Goal: Task Accomplishment & Management: Use online tool/utility

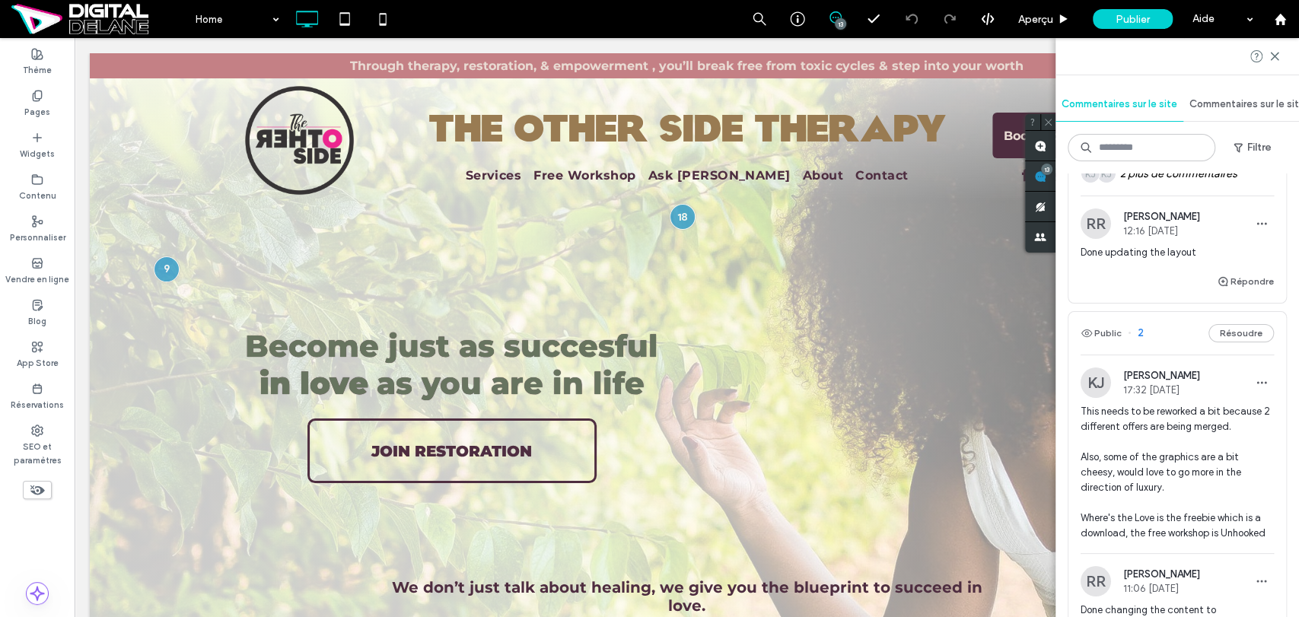
scroll to position [4246, 0]
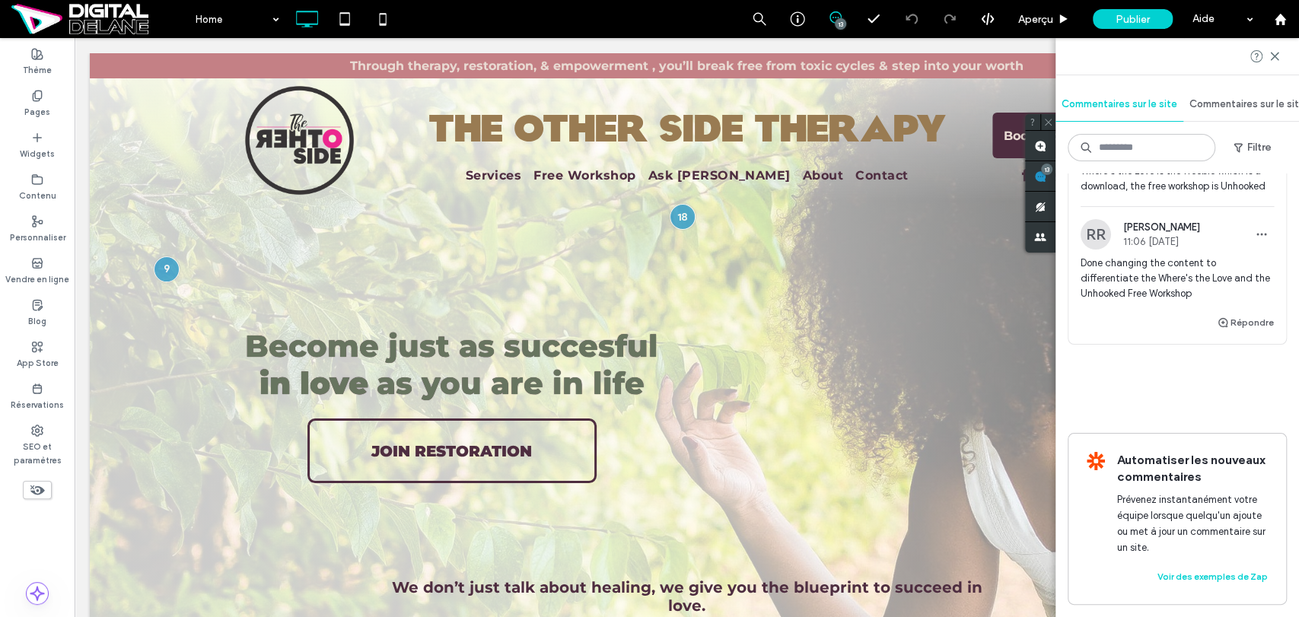
click at [1249, 138] on button "Filtre" at bounding box center [1252, 147] width 68 height 24
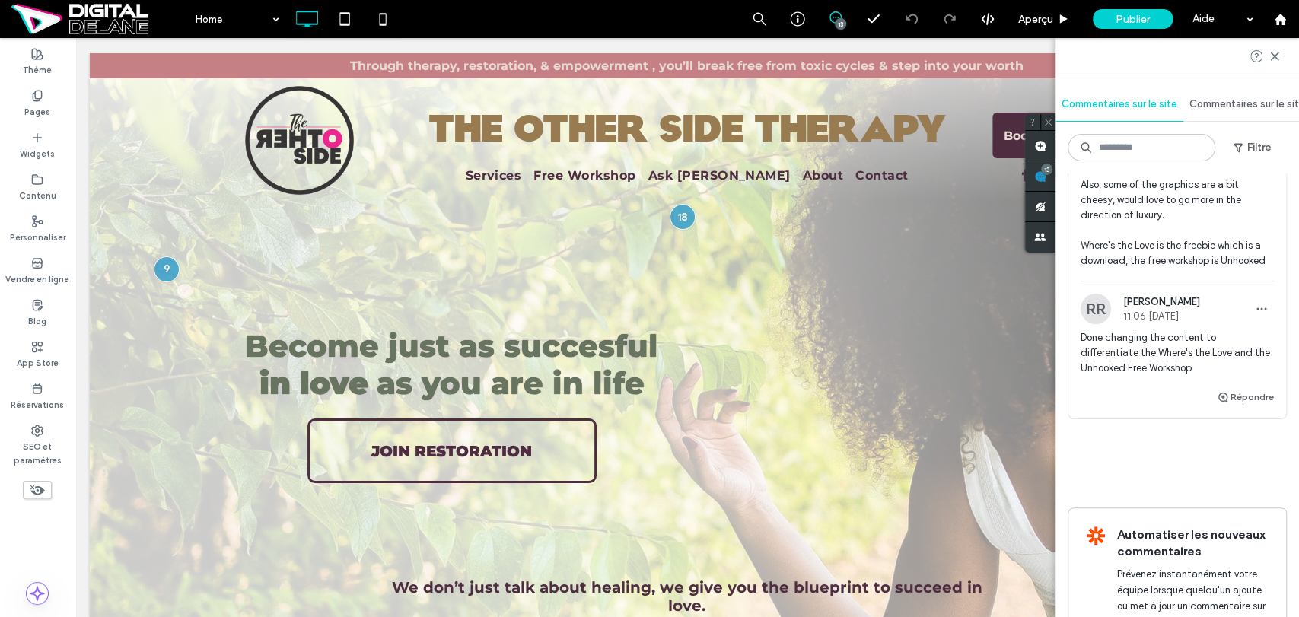
scroll to position [4077, 0]
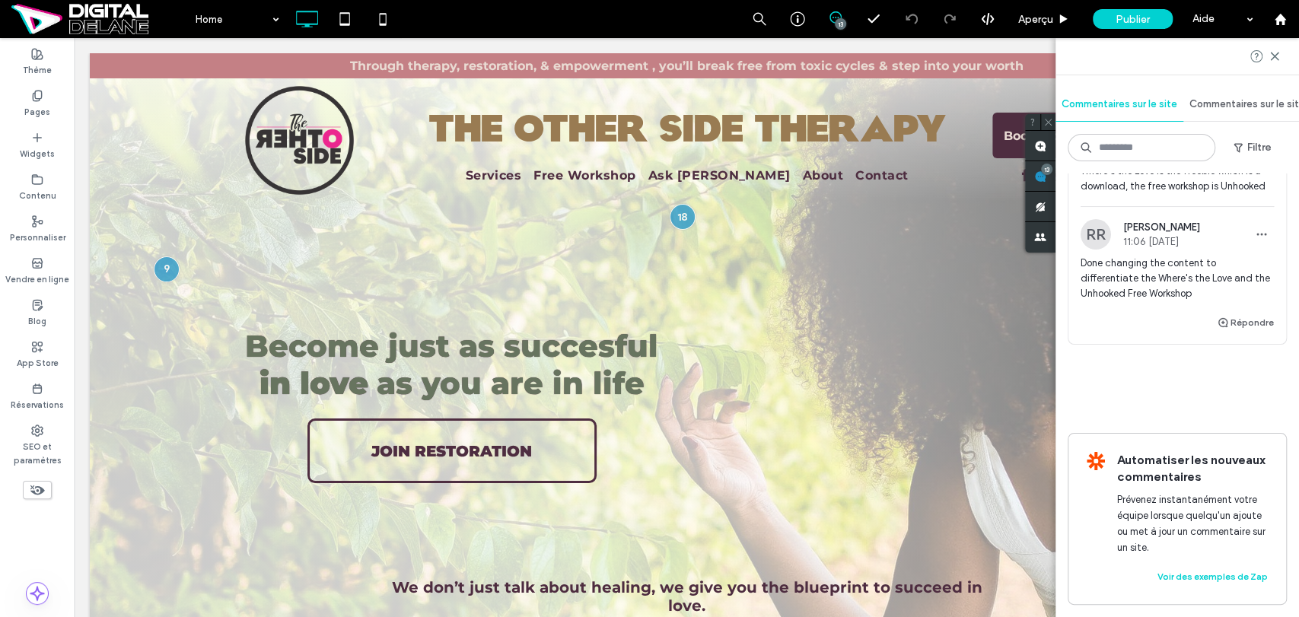
click at [1248, 147] on button "Filtre" at bounding box center [1252, 147] width 68 height 24
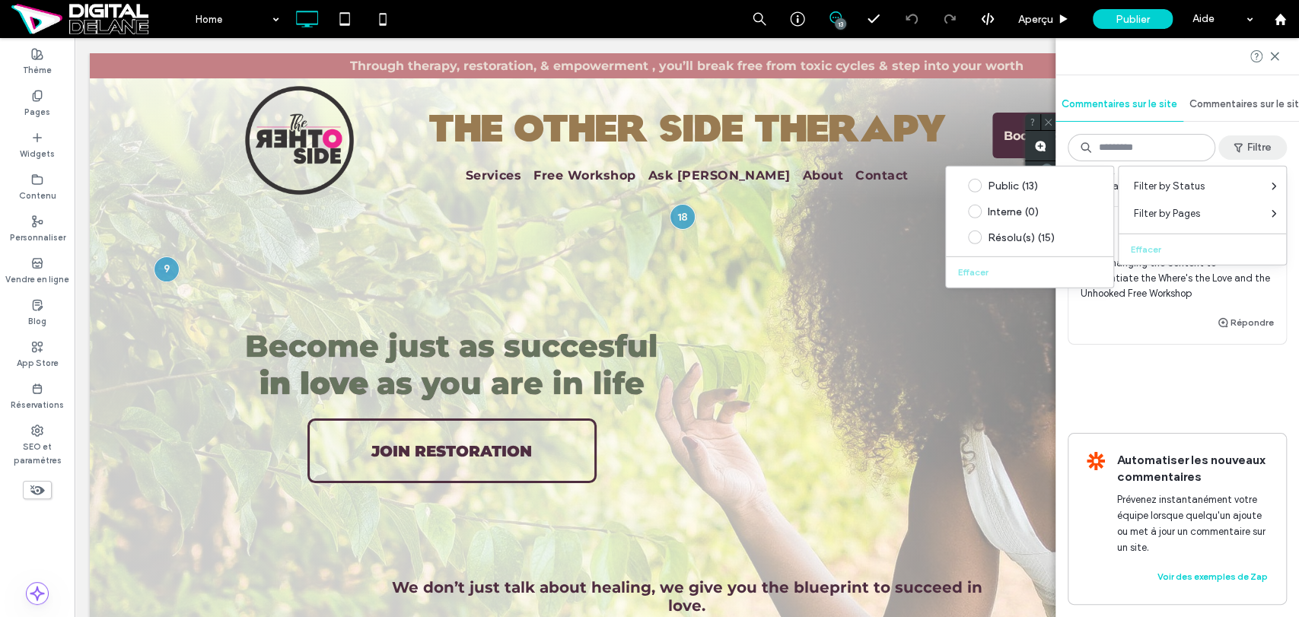
click at [1009, 238] on div "Résolu(s) (15)" at bounding box center [1041, 237] width 107 height 13
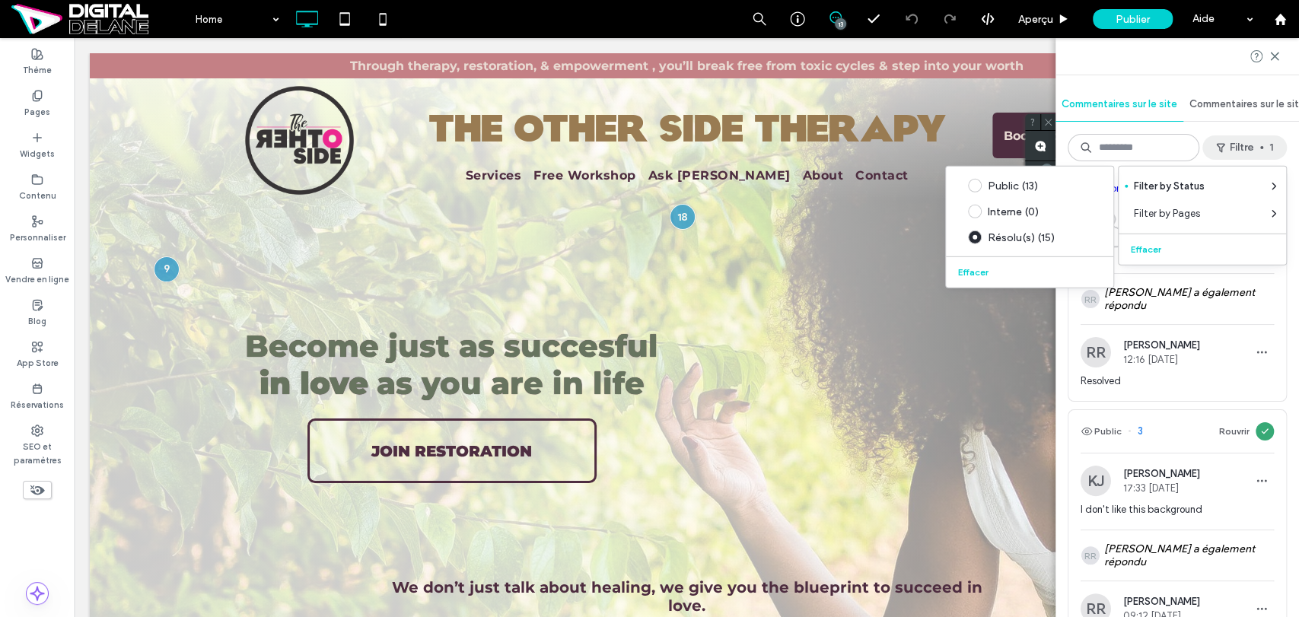
click at [1022, 186] on div "Public (13)" at bounding box center [1041, 185] width 107 height 13
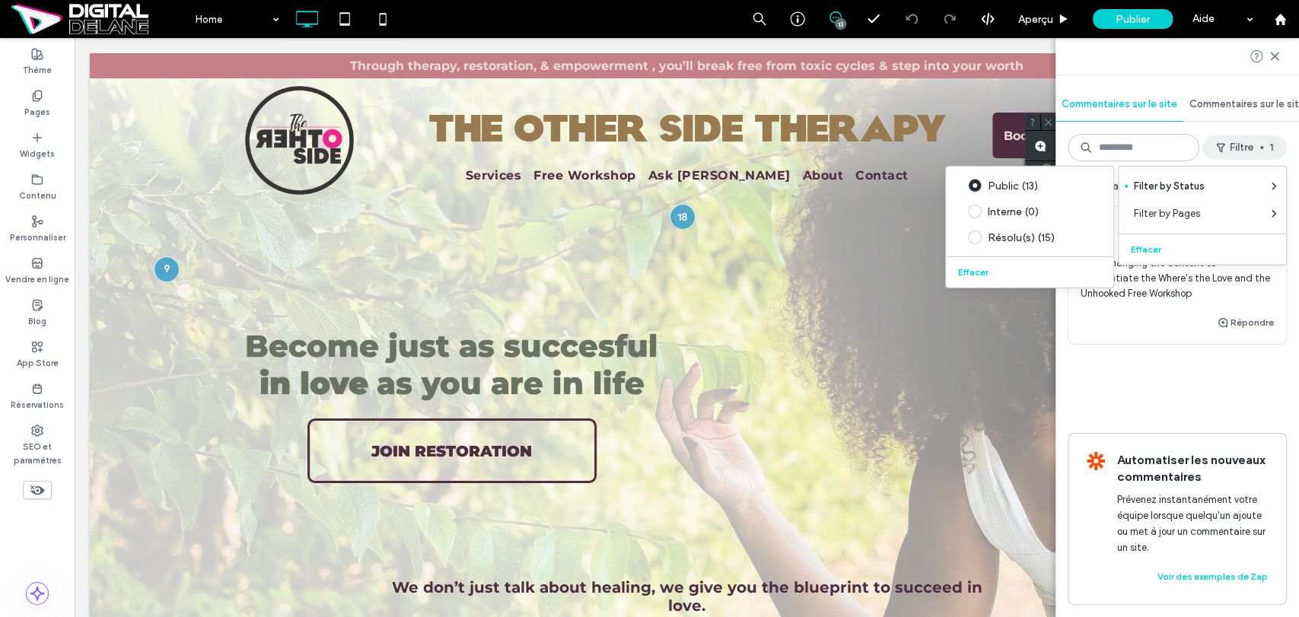
click at [1029, 233] on div "Résolu(s) (15)" at bounding box center [1041, 237] width 107 height 13
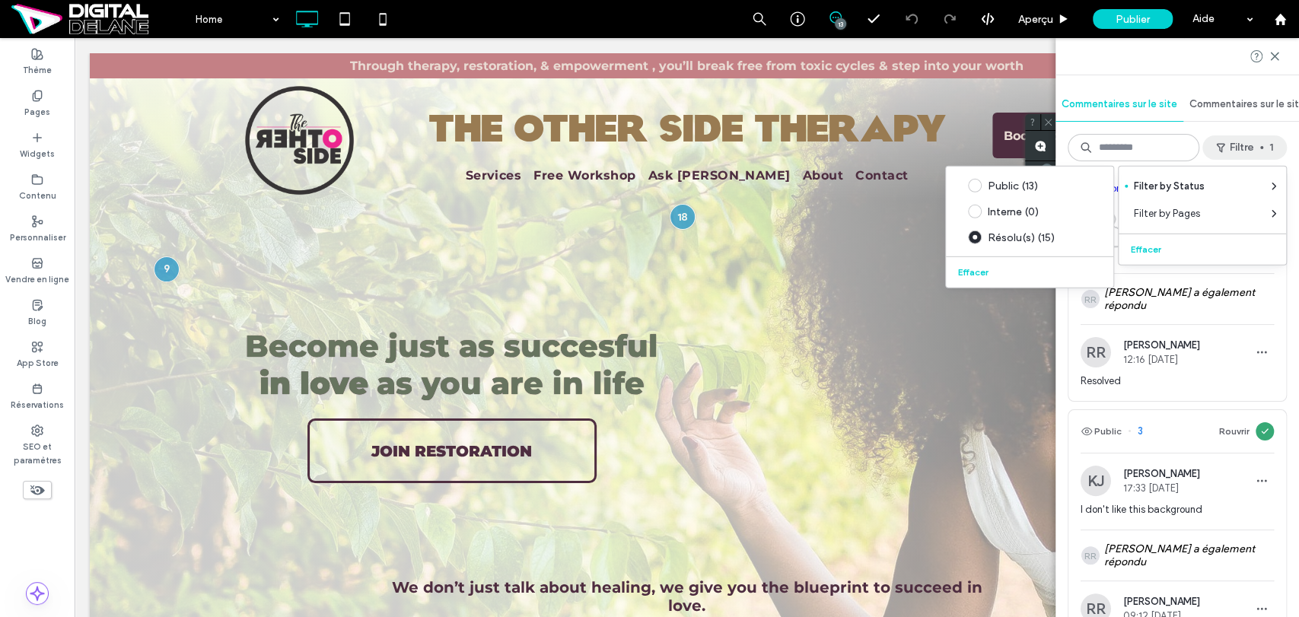
click at [972, 272] on button "Effacer" at bounding box center [975, 272] width 46 height 18
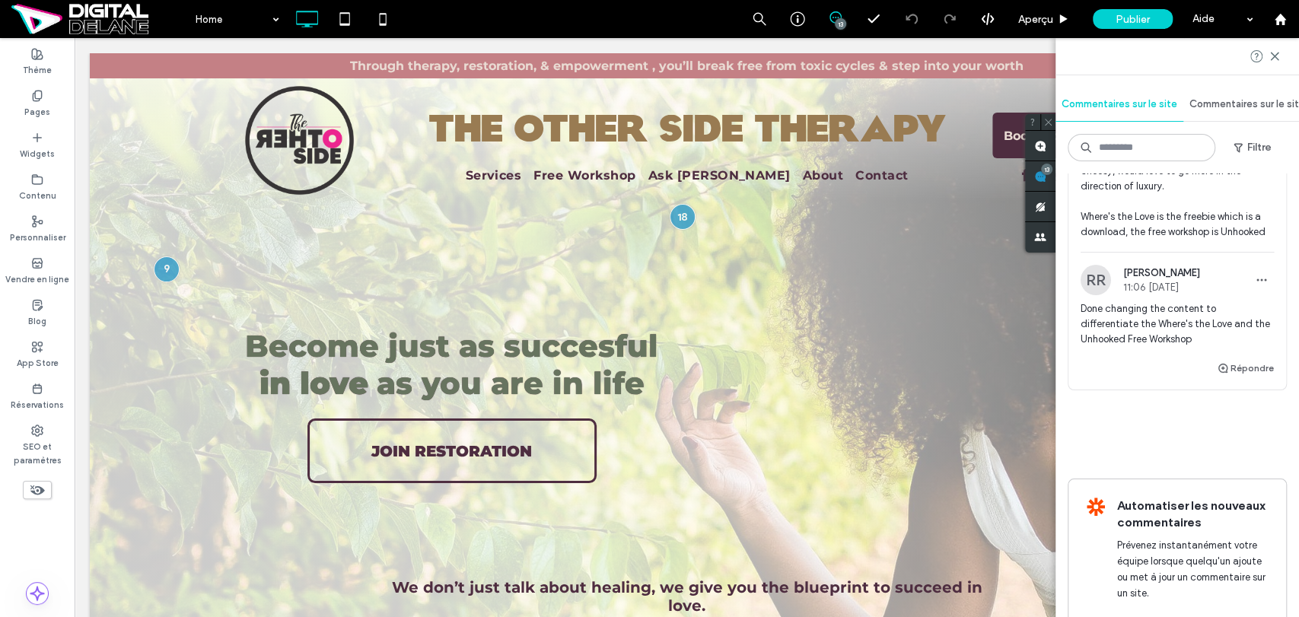
scroll to position [3992, 0]
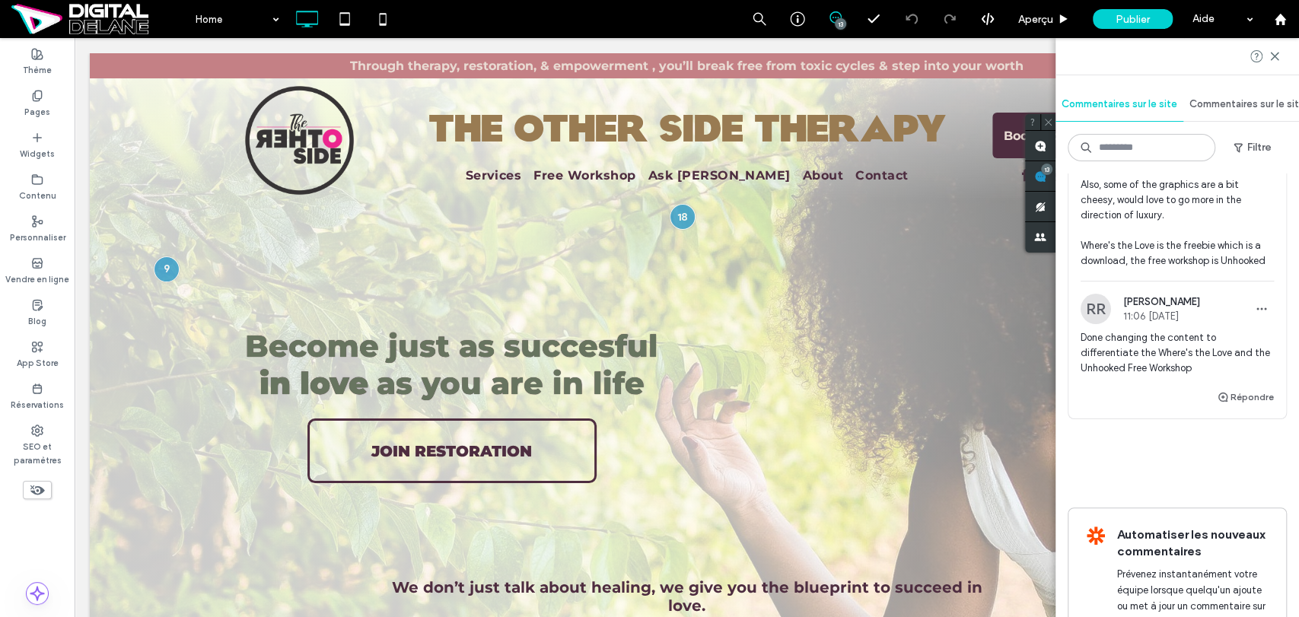
click at [1167, 269] on span "This needs to be reworked a bit because 2 different offers are being merged. Al…" at bounding box center [1177, 200] width 193 height 137
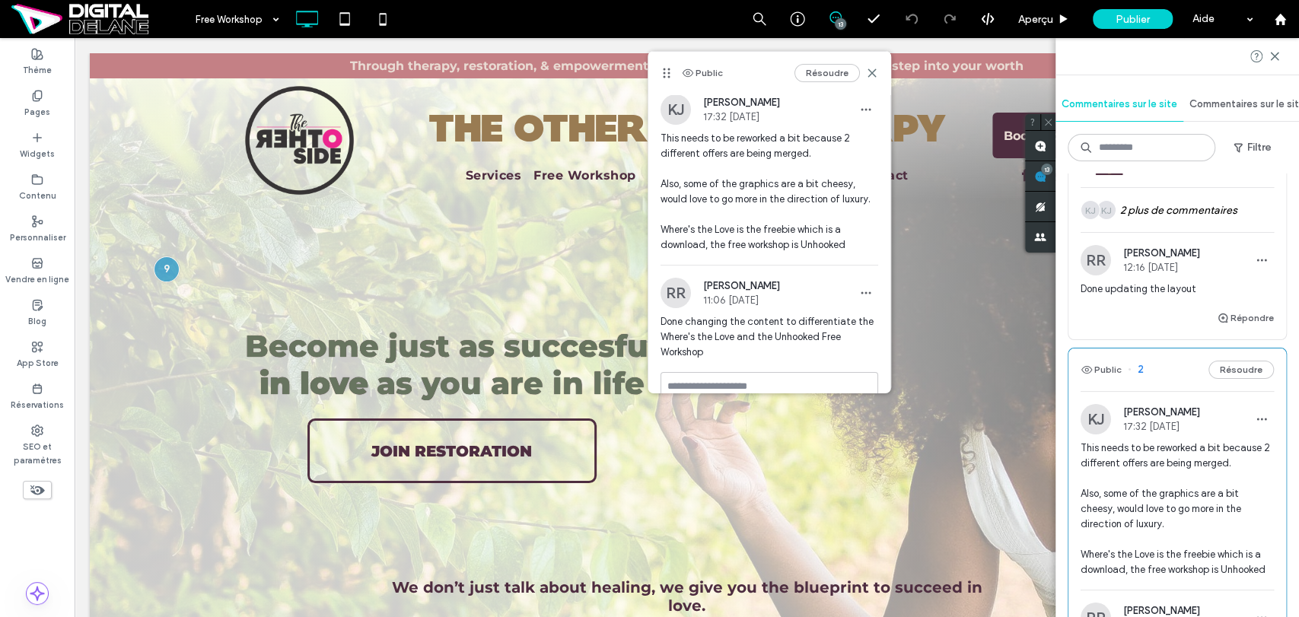
scroll to position [3654, 0]
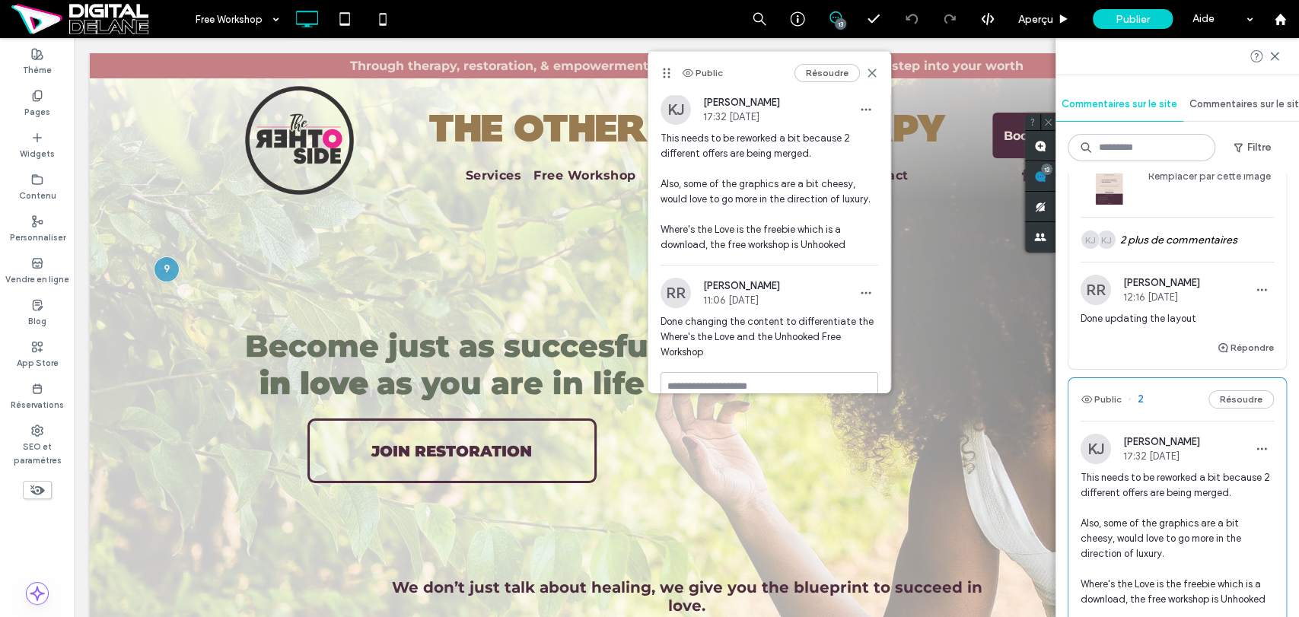
click at [1189, 262] on div "KJ KJ 2 plus de commentaires" at bounding box center [1177, 240] width 193 height 44
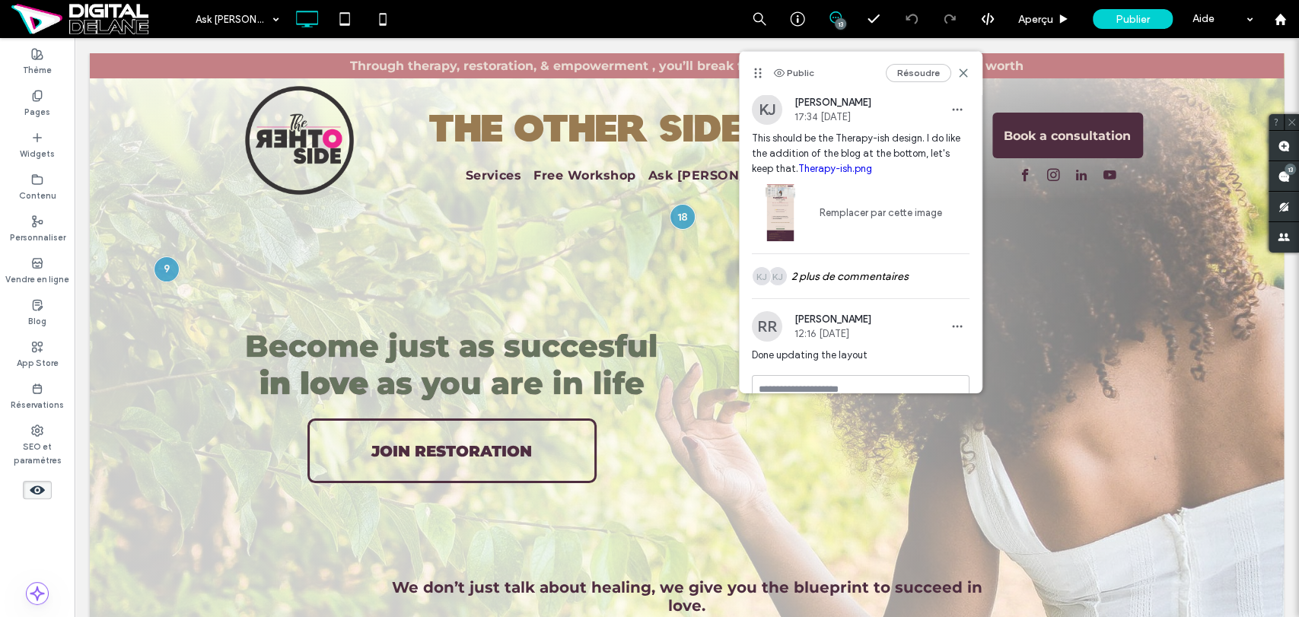
click at [1291, 172] on div "13" at bounding box center [1290, 169] width 11 height 11
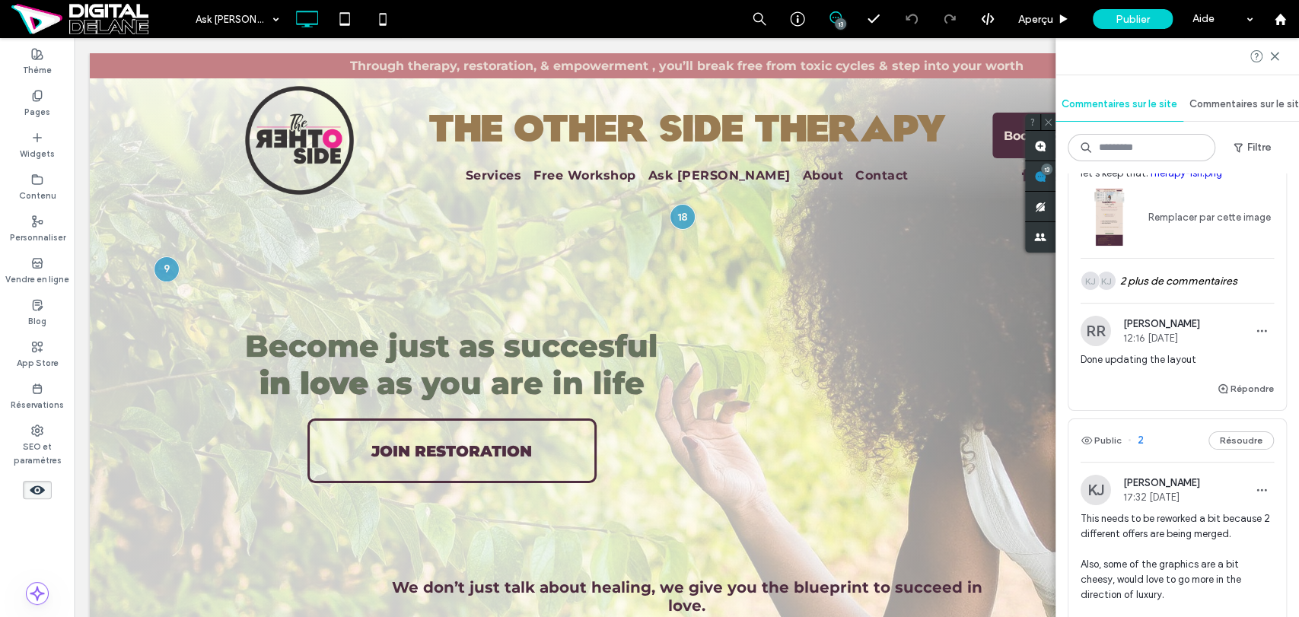
scroll to position [3569, 0]
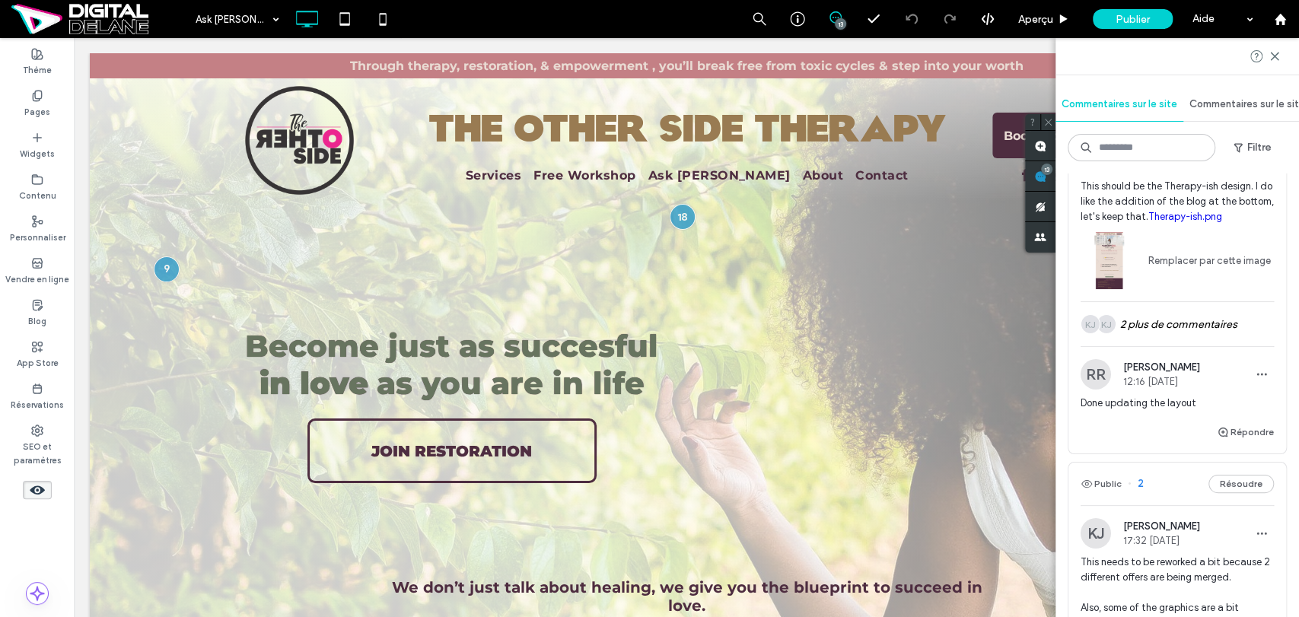
click at [1170, 225] on span "This should be the Therapy-ish design. I do like the addition of the blog at th…" at bounding box center [1177, 202] width 193 height 46
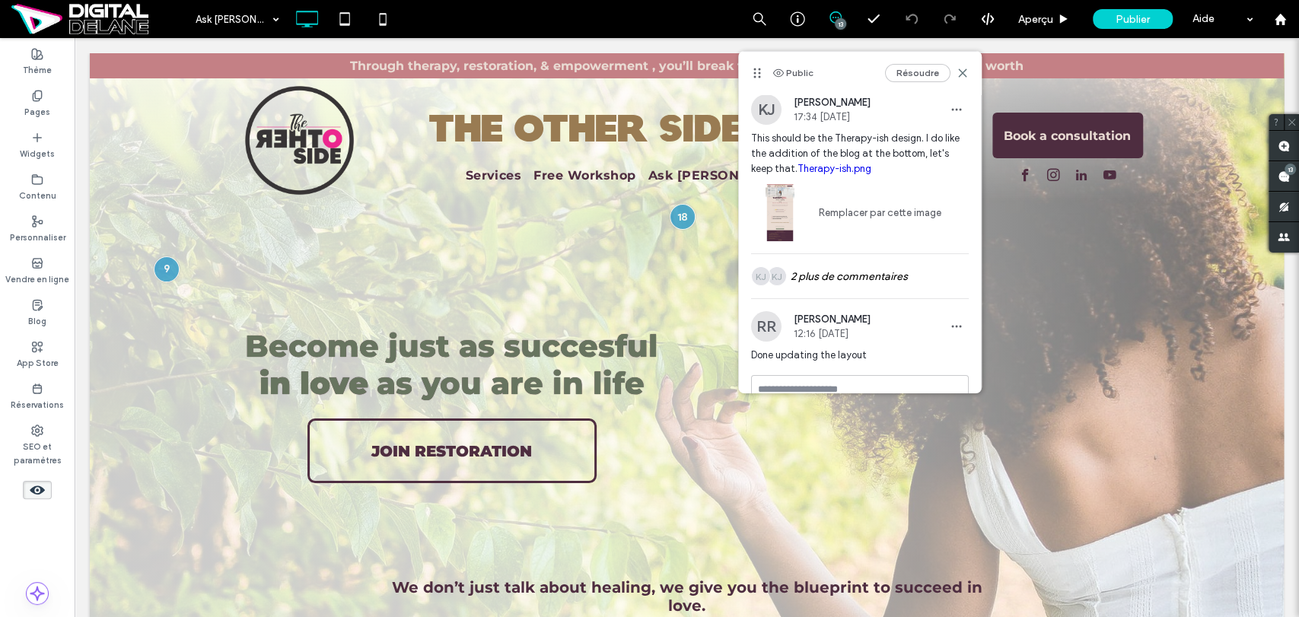
scroll to position [26, 0]
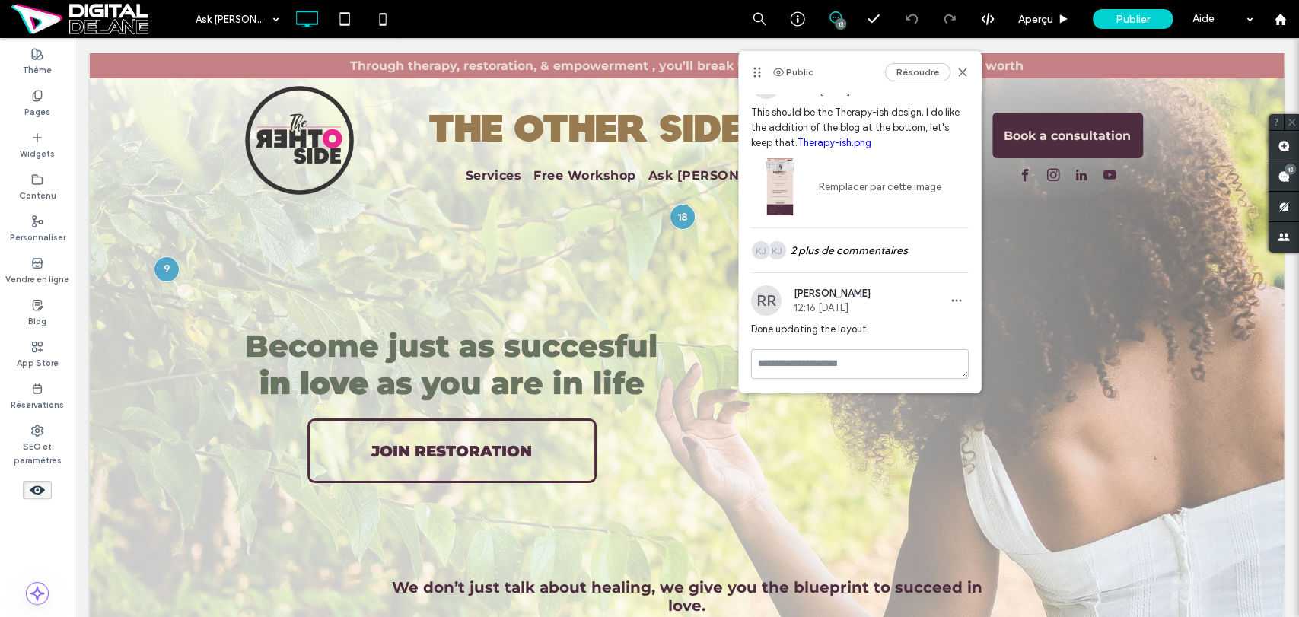
click at [909, 267] on div "KJ KJ 2 plus de commentaires" at bounding box center [860, 250] width 218 height 44
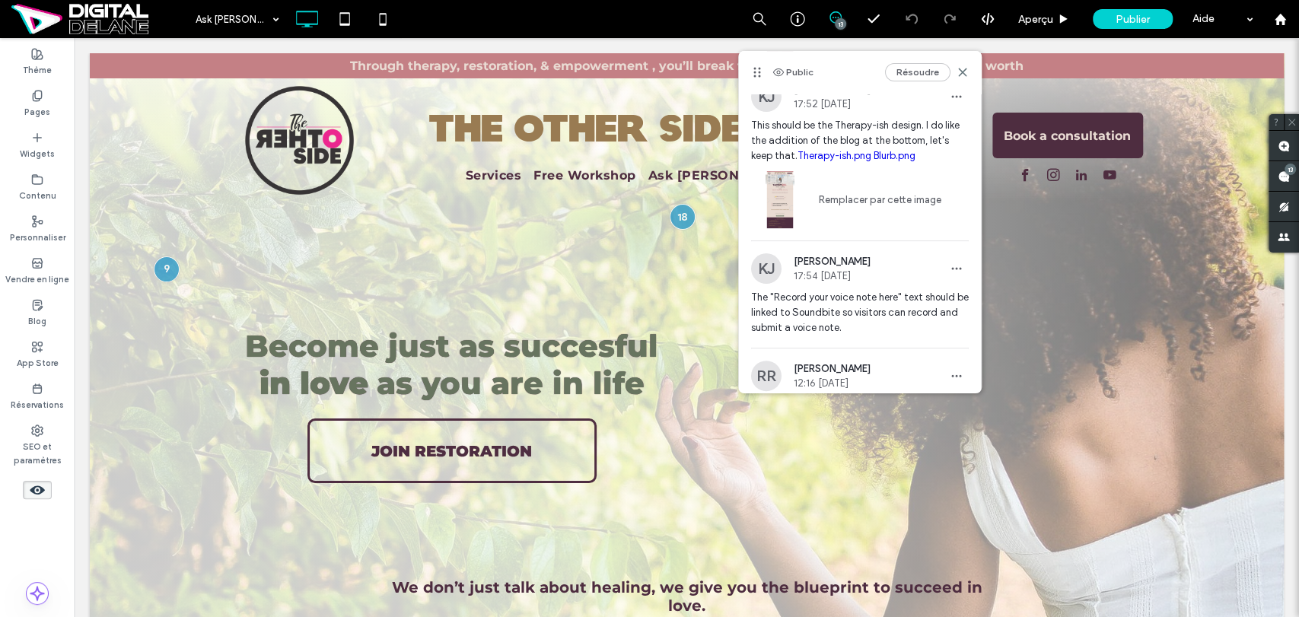
scroll to position [195, 0]
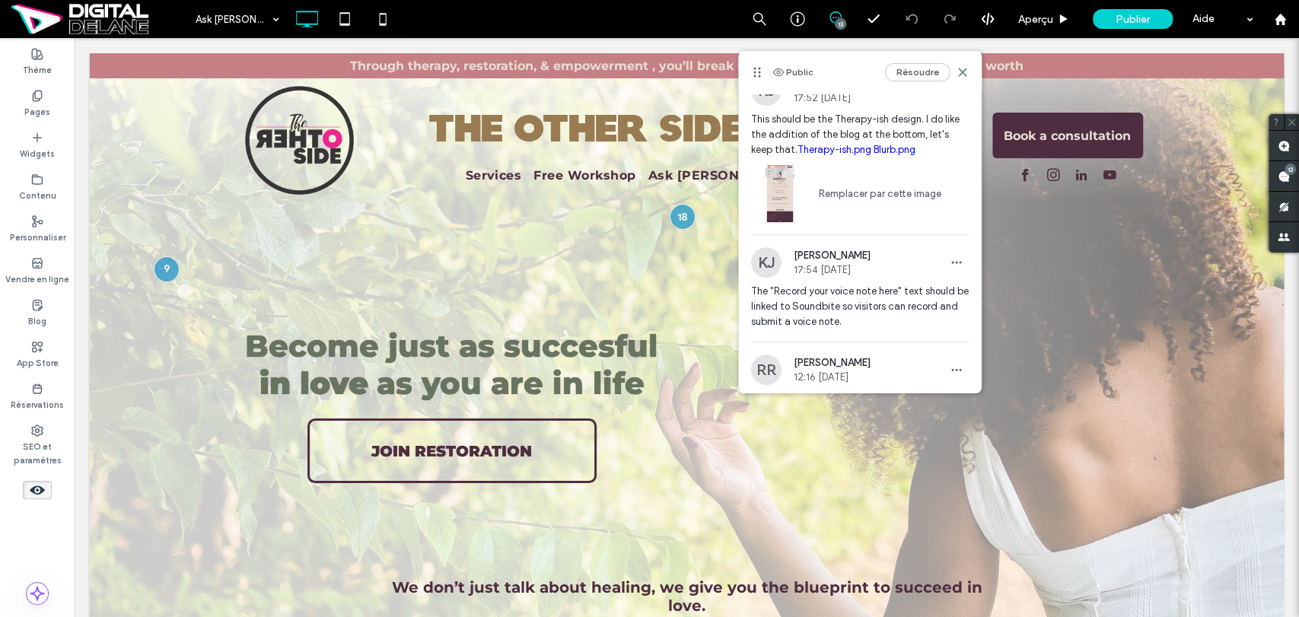
click at [916, 146] on link "Blurb.png" at bounding box center [895, 149] width 42 height 11
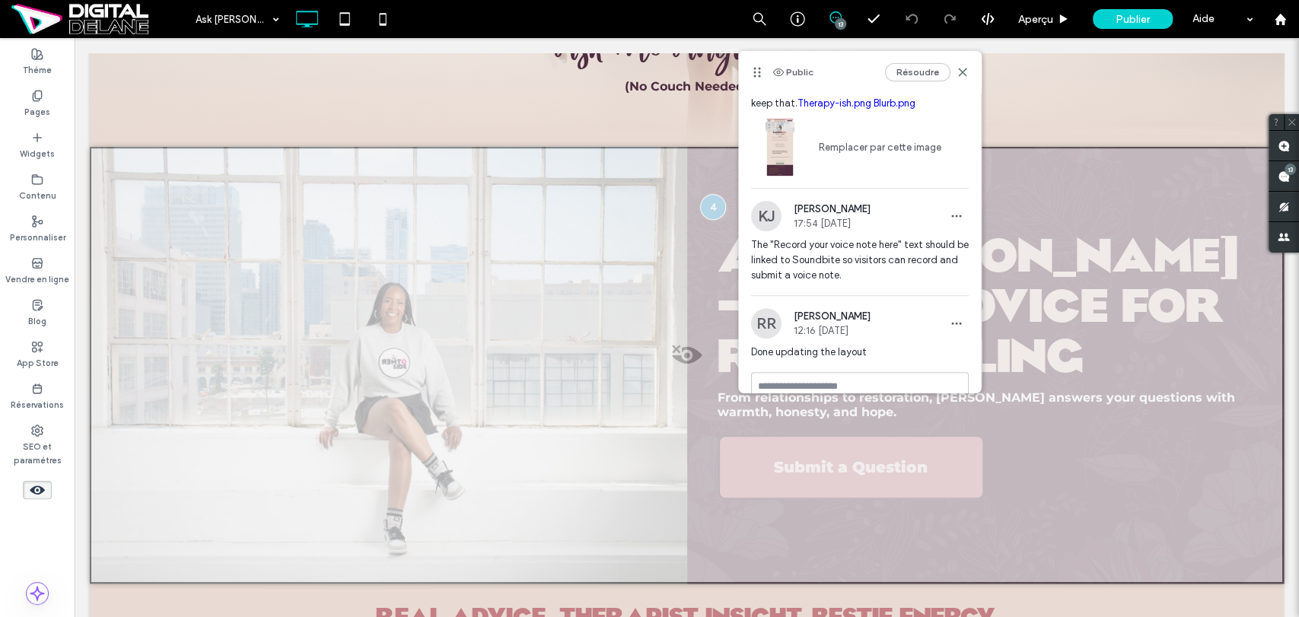
scroll to position [264, 0]
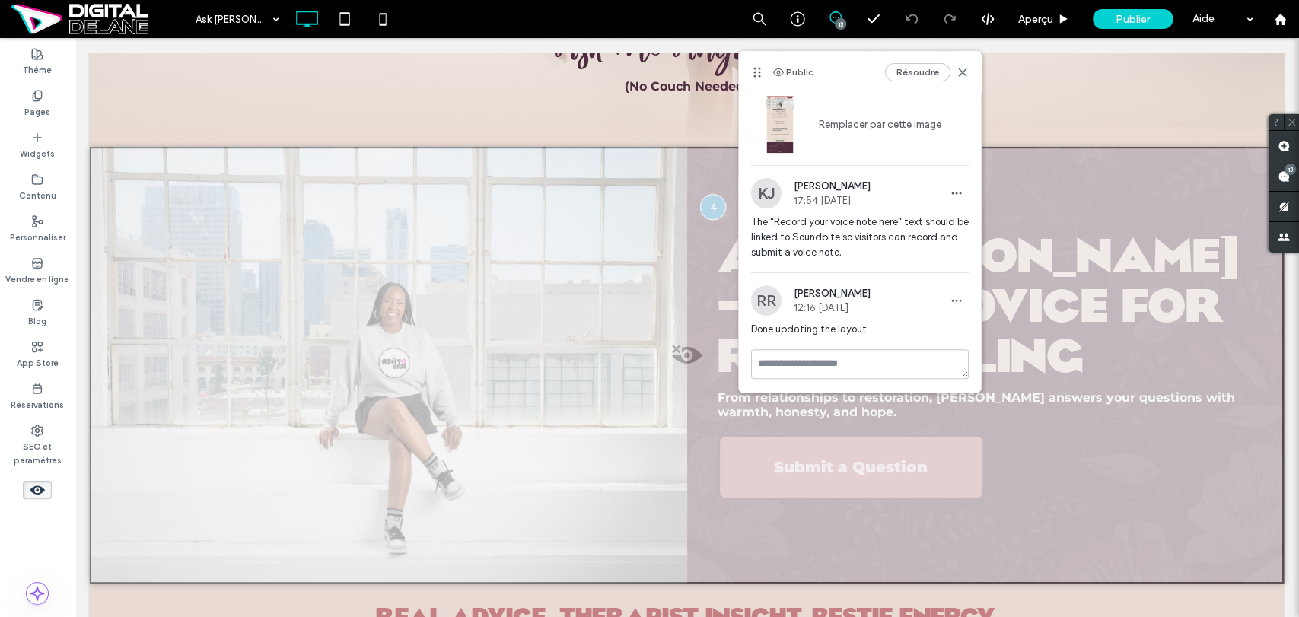
click at [960, 68] on use at bounding box center [963, 71] width 7 height 7
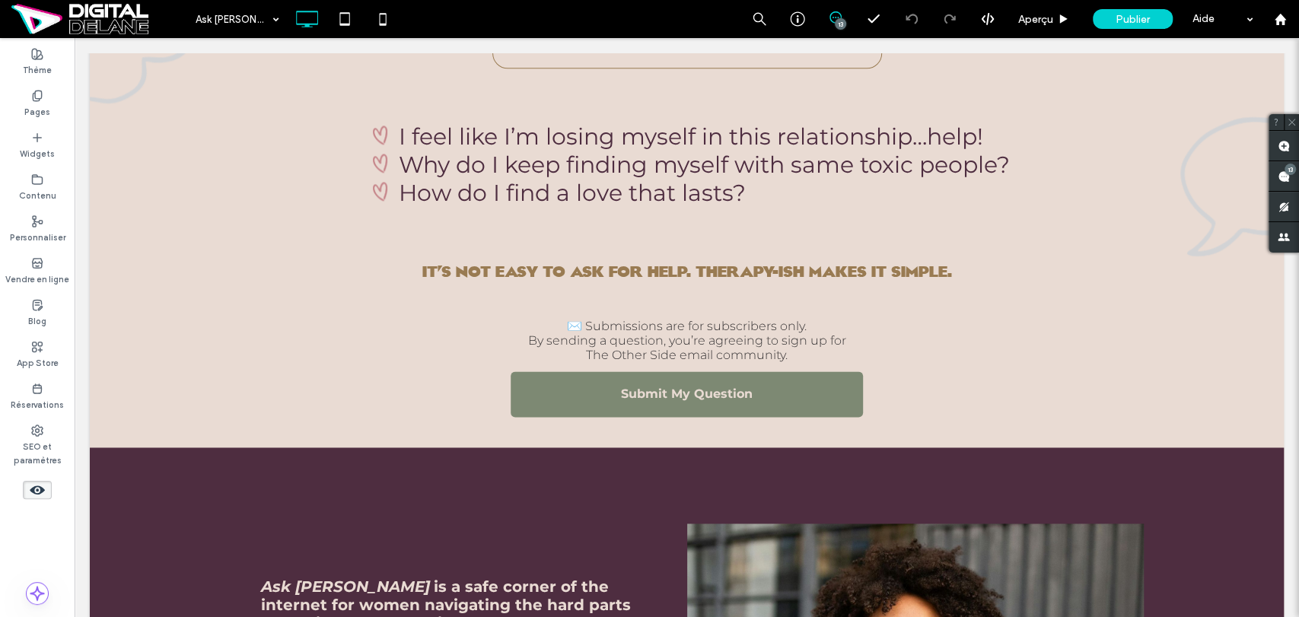
scroll to position [1072, 0]
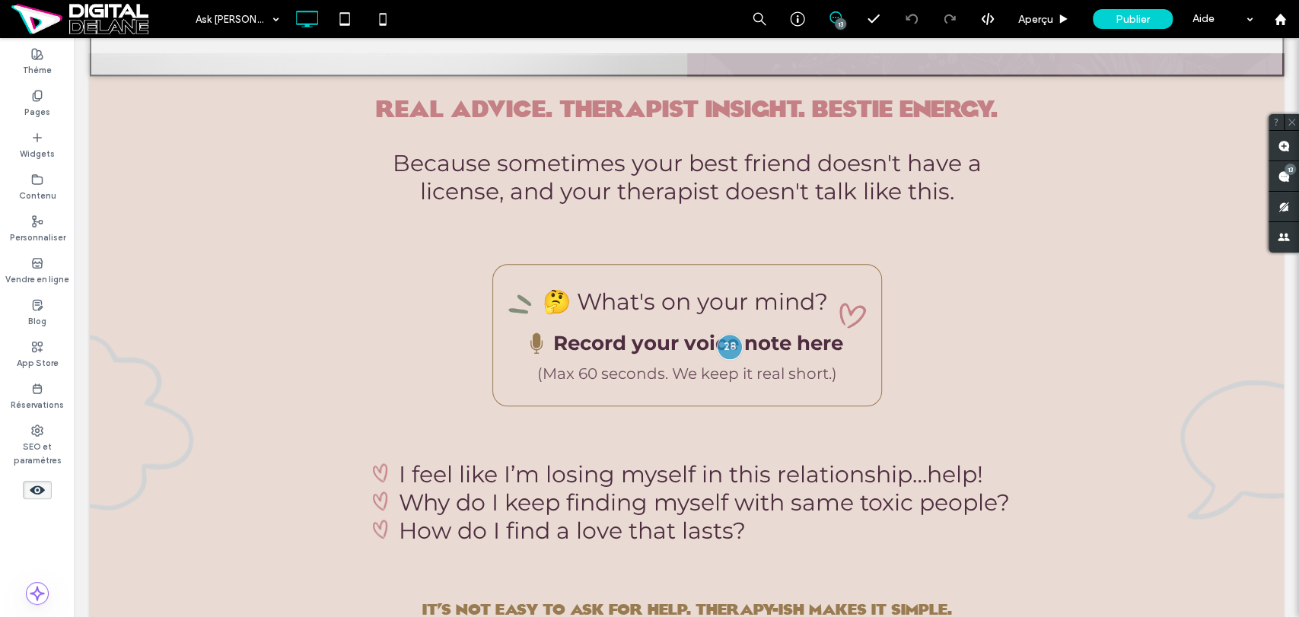
click at [1281, 174] on use at bounding box center [1284, 176] width 12 height 12
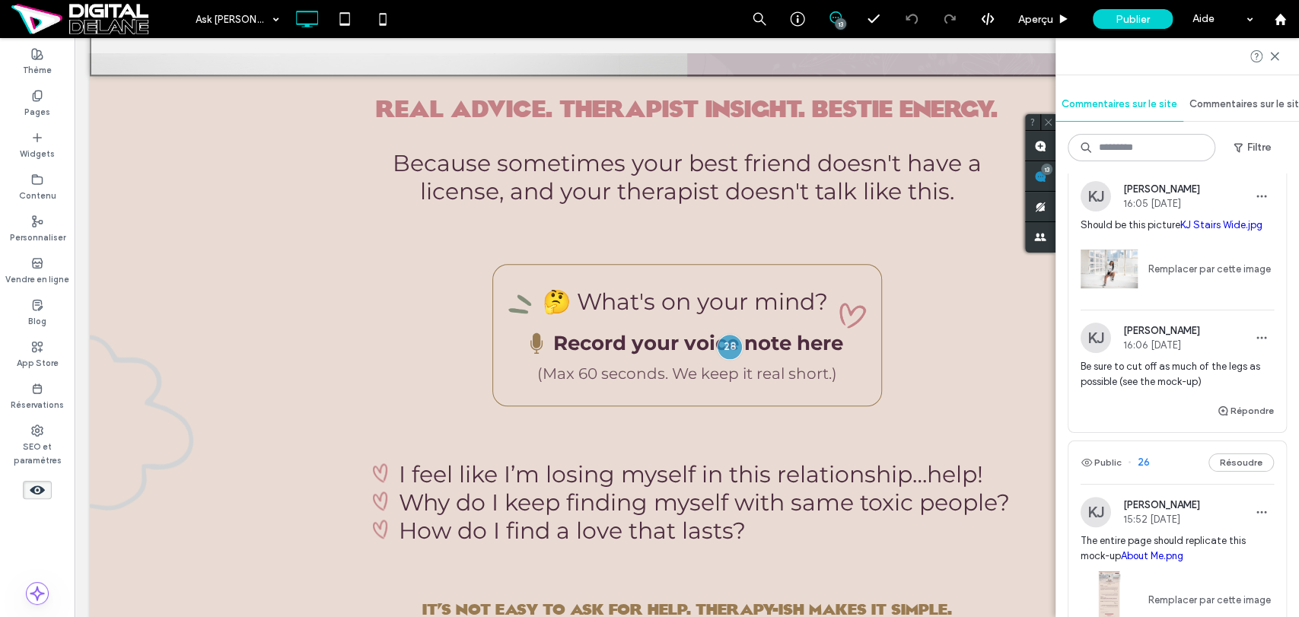
scroll to position [169, 0]
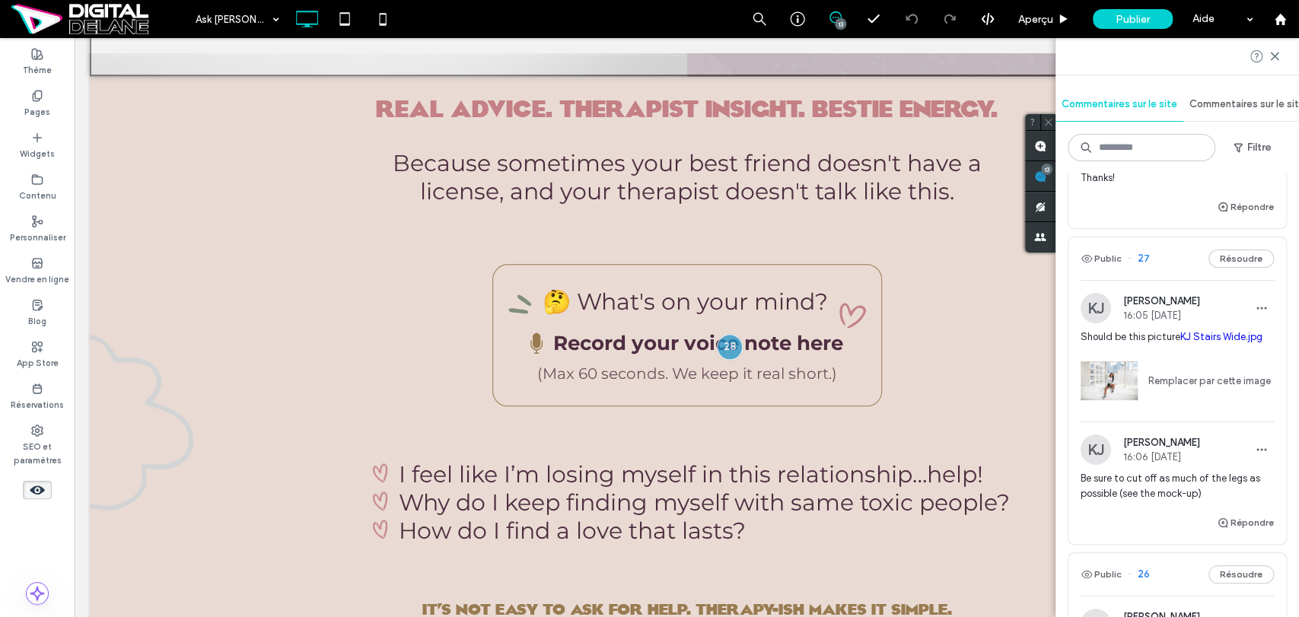
click at [37, 104] on label "Pages" at bounding box center [37, 110] width 26 height 17
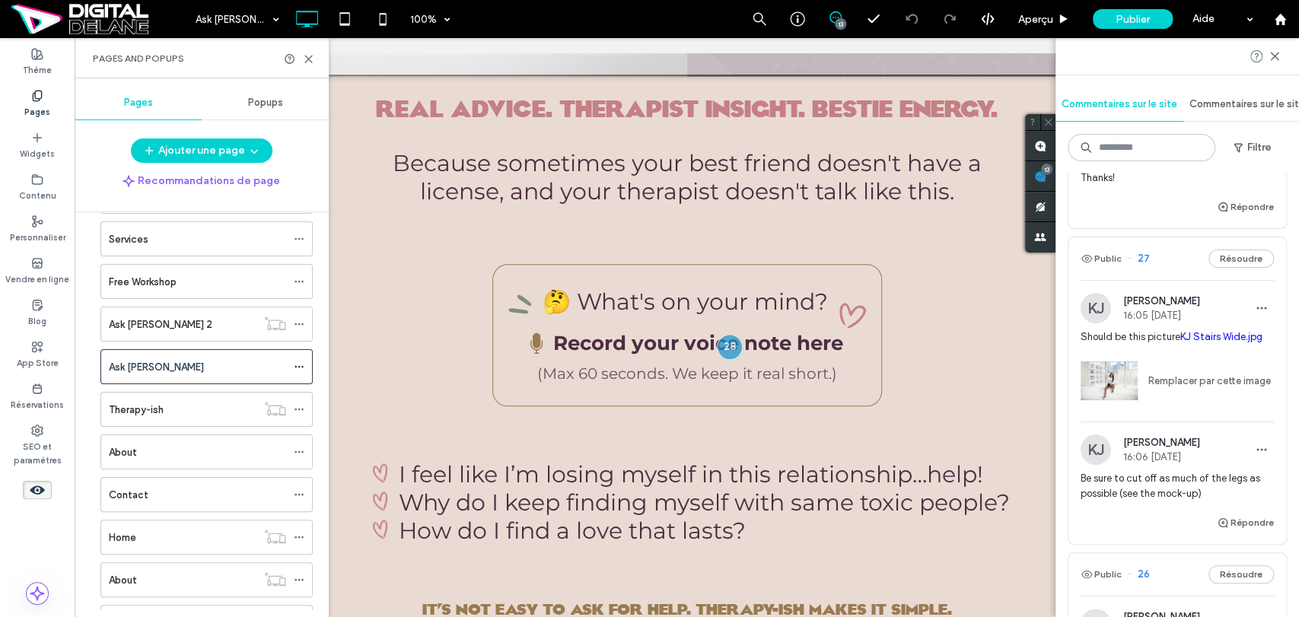
scroll to position [84, 0]
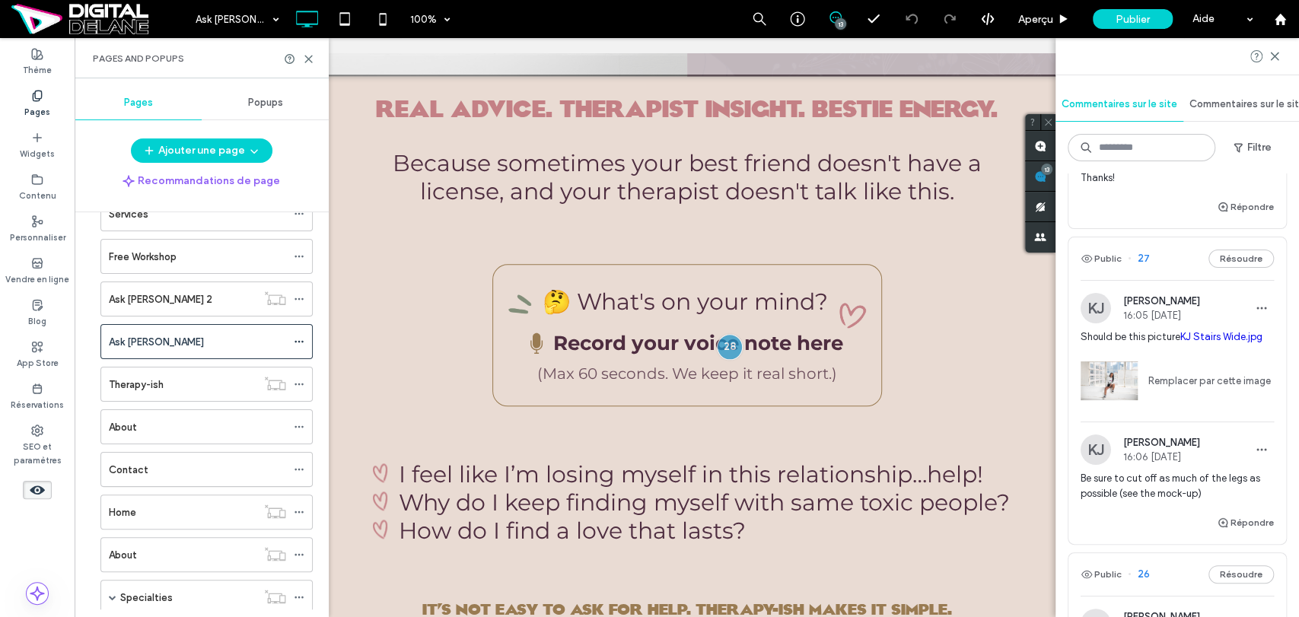
click at [205, 385] on div "Therapy-ish" at bounding box center [183, 385] width 148 height 16
click at [1275, 60] on div at bounding box center [649, 308] width 1299 height 617
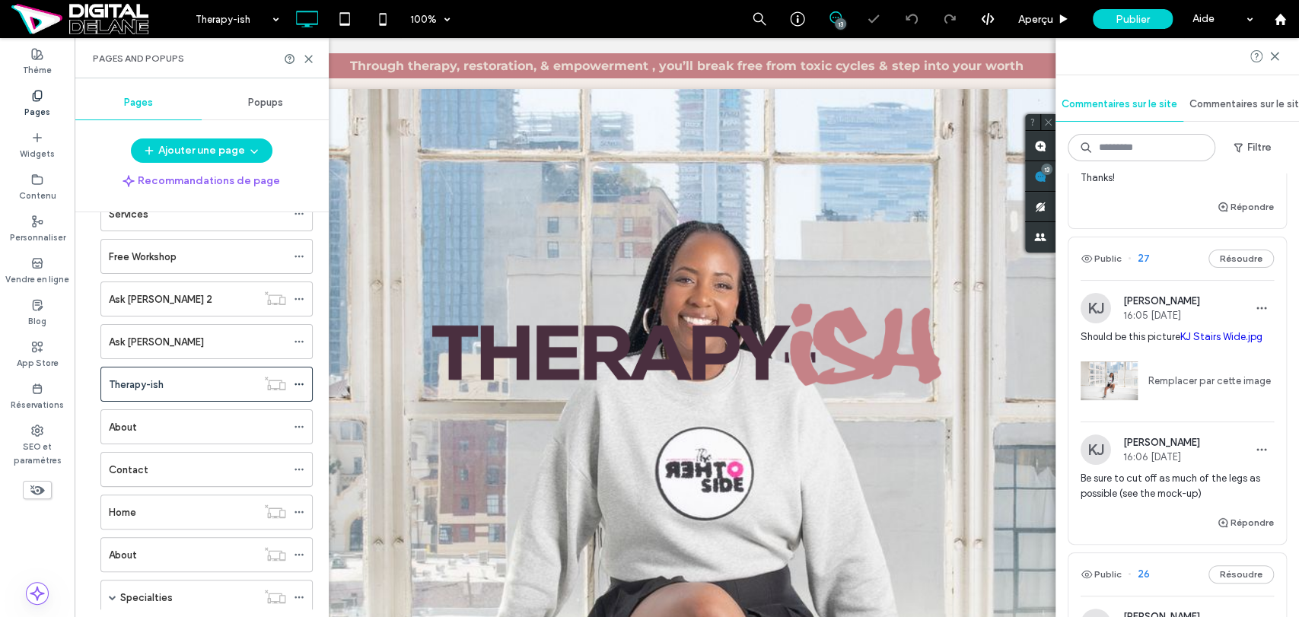
click at [1279, 59] on icon at bounding box center [1275, 56] width 12 height 12
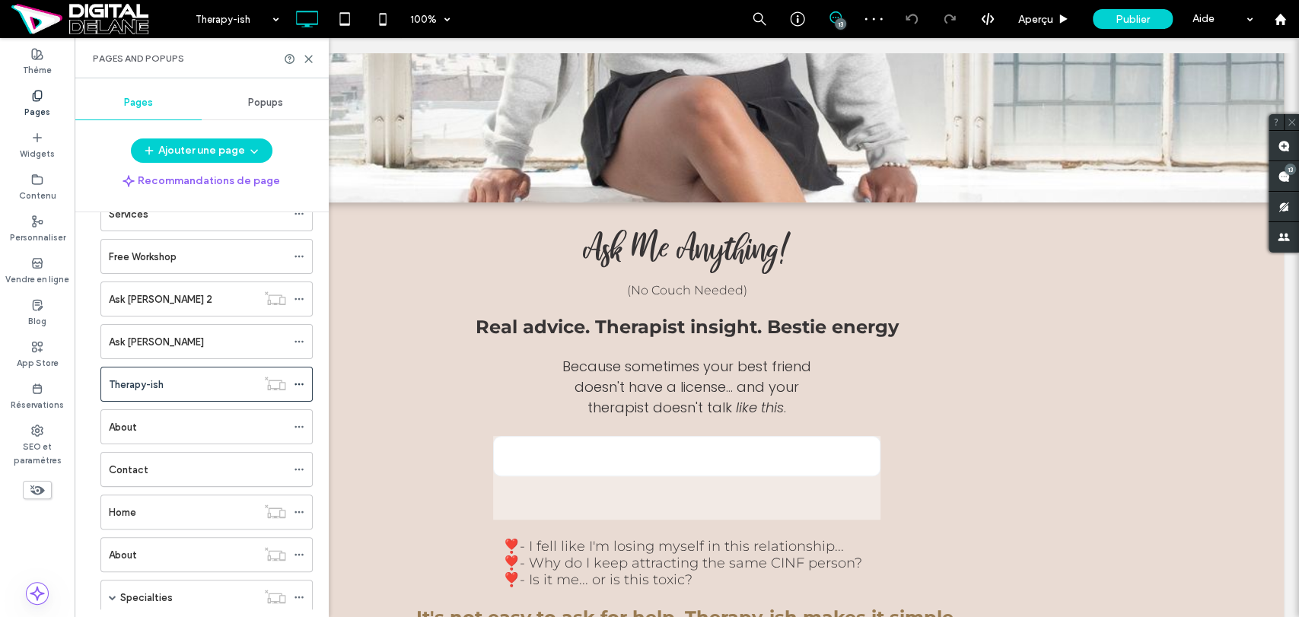
scroll to position [676, 0]
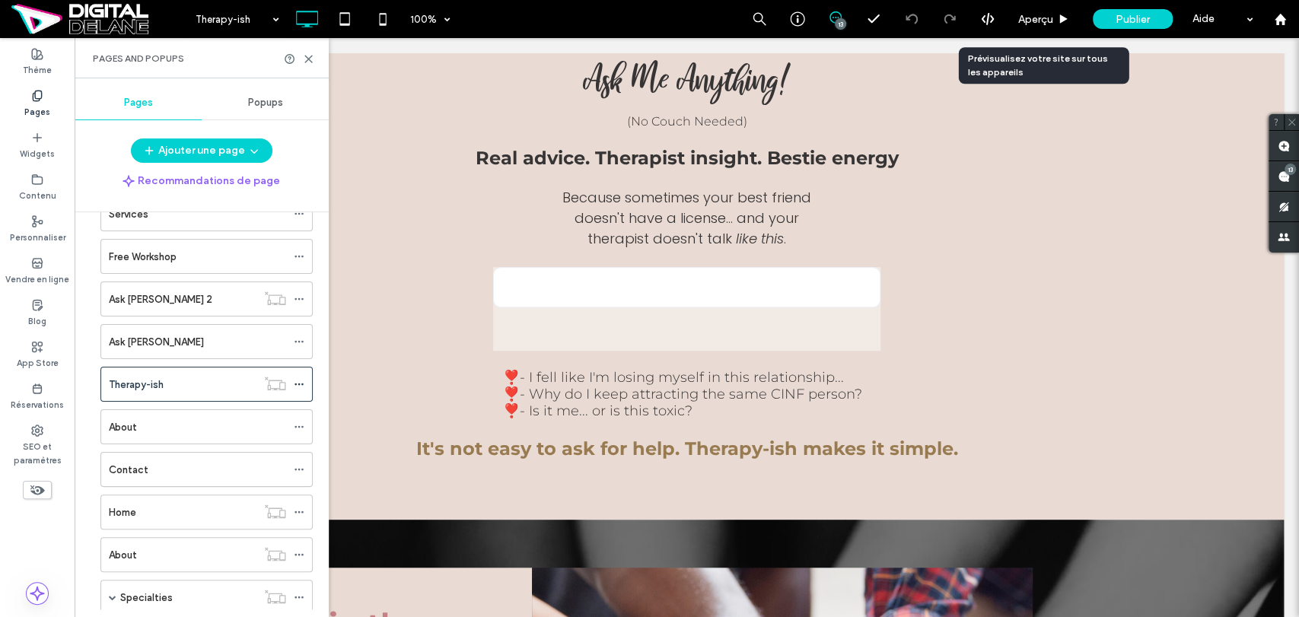
click at [1033, 23] on span "Aperçu" at bounding box center [1035, 19] width 35 height 13
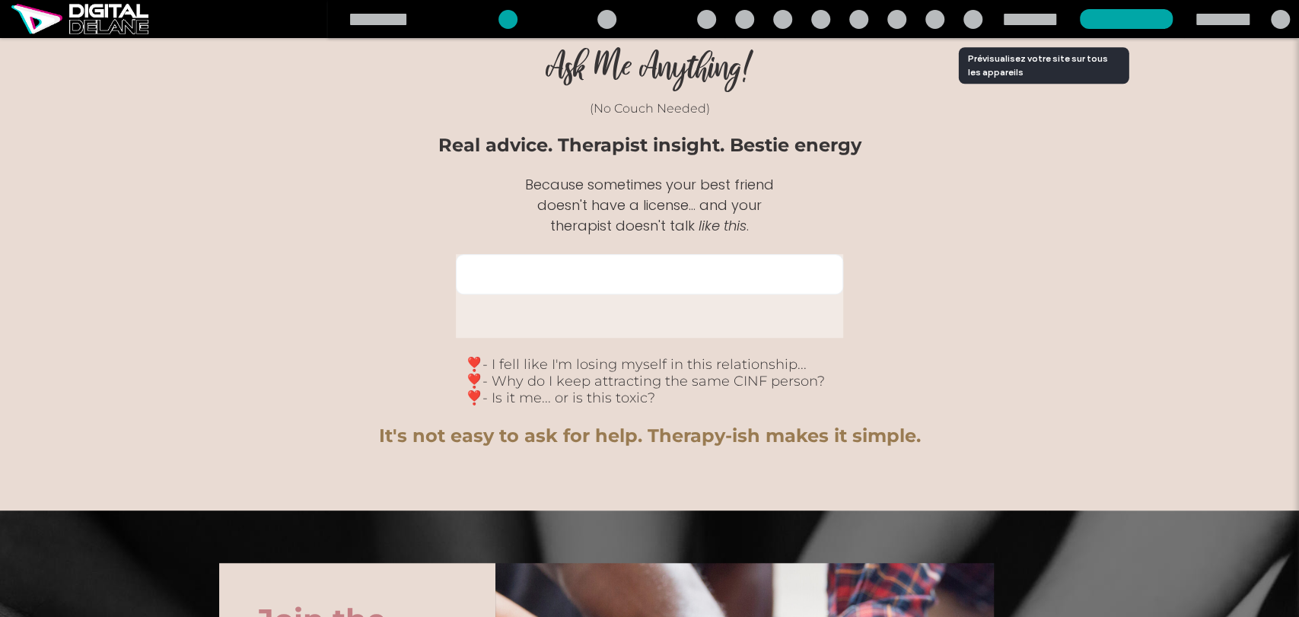
scroll to position [677, 0]
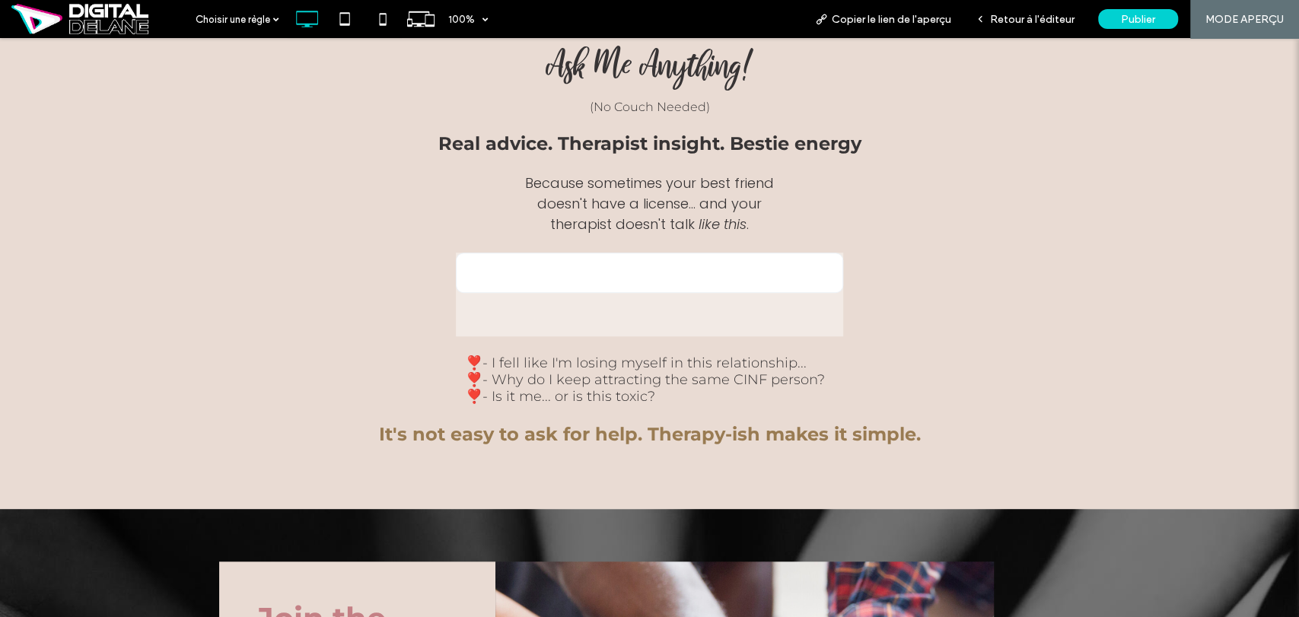
click at [1005, 21] on span "Retour à l'éditeur" at bounding box center [1032, 19] width 84 height 13
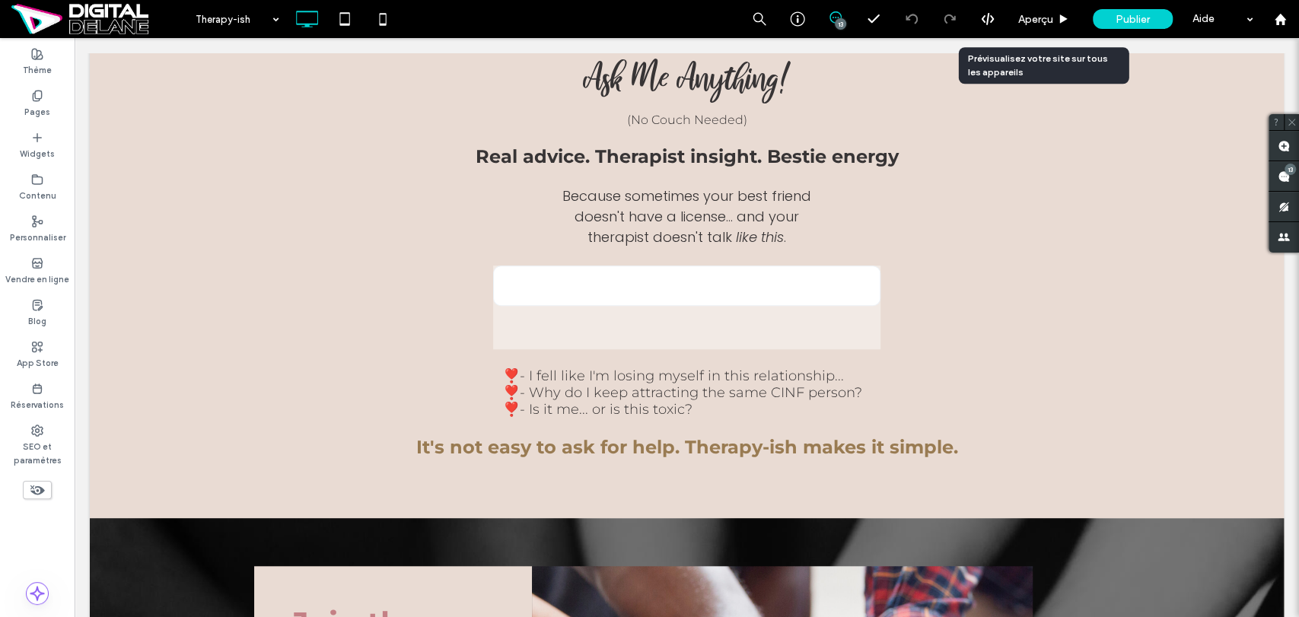
click at [1028, 21] on span "Aperçu" at bounding box center [1035, 19] width 35 height 13
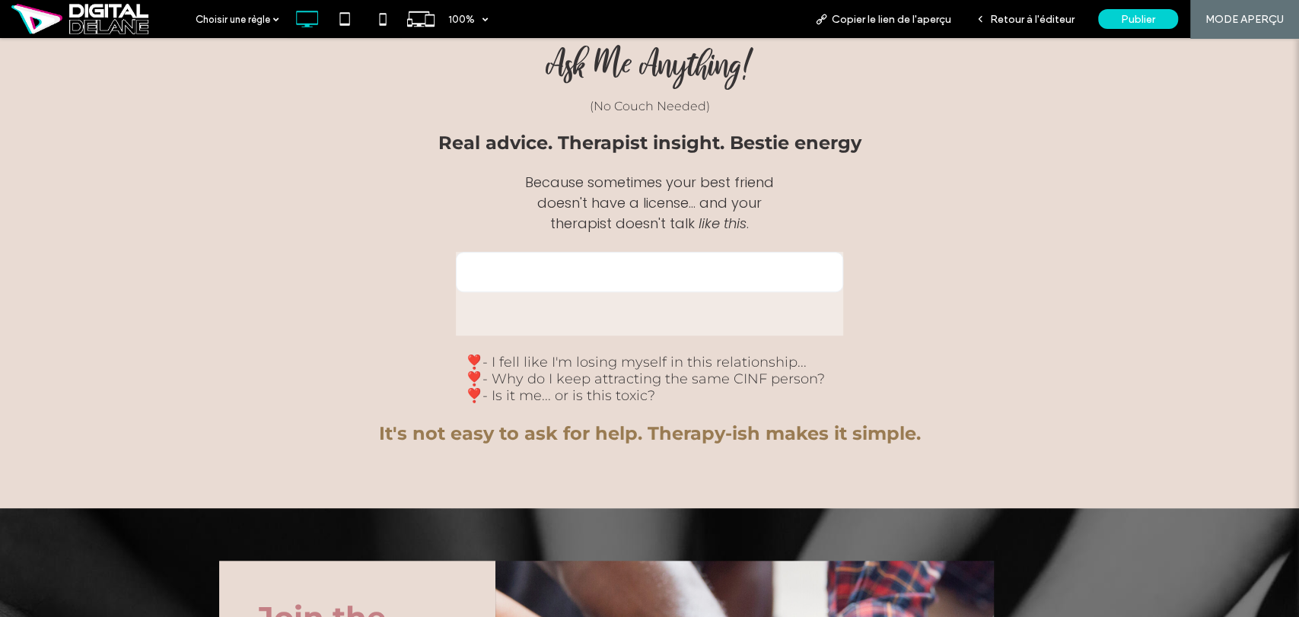
scroll to position [679, 0]
click at [1024, 17] on span "Retour à l'éditeur" at bounding box center [1032, 19] width 84 height 13
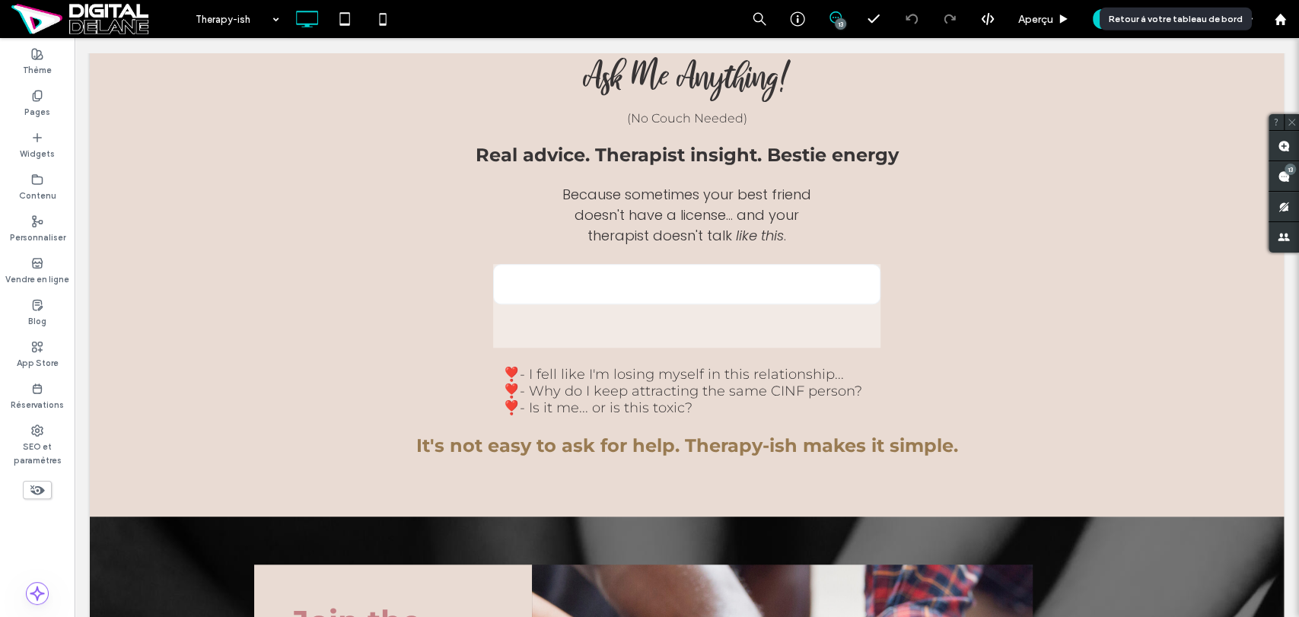
click at [1285, 21] on icon at bounding box center [1280, 19] width 13 height 13
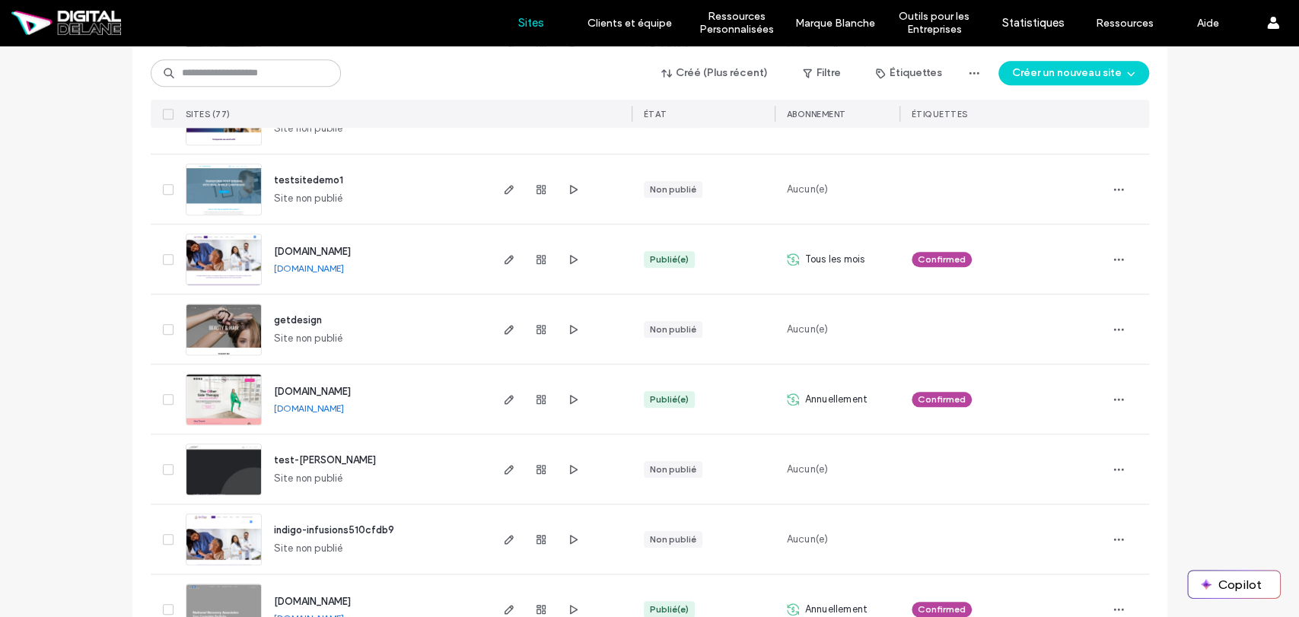
scroll to position [930, 0]
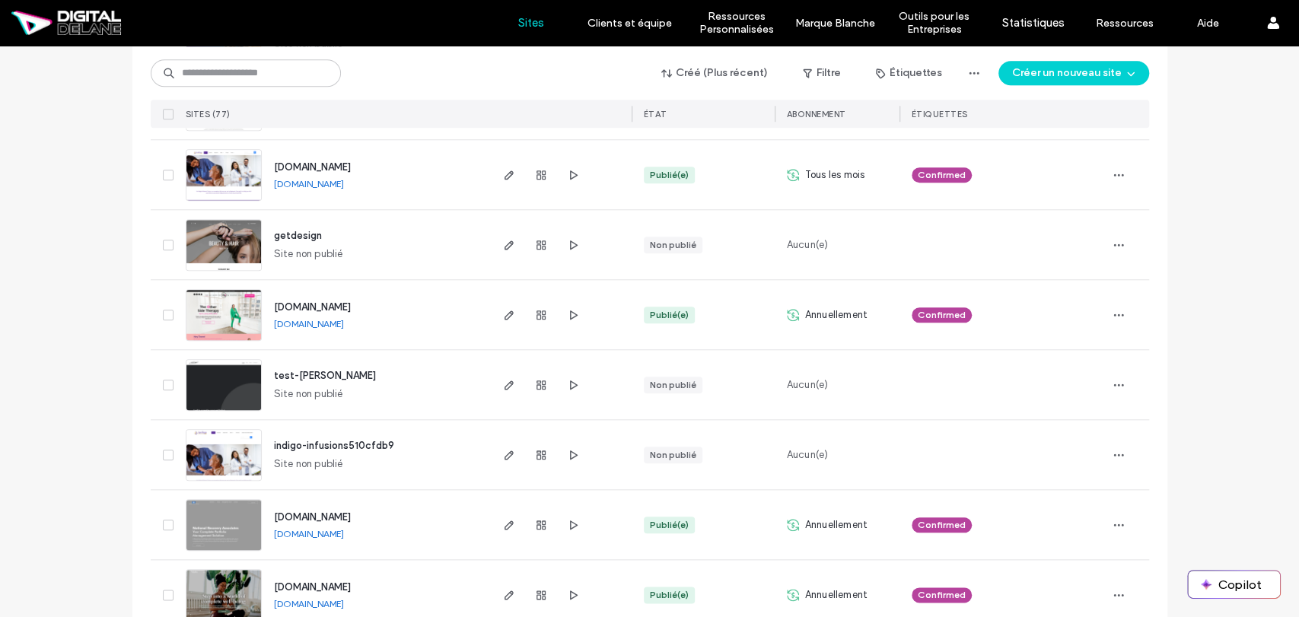
click at [351, 303] on span "www.theothersidetherapy.com" at bounding box center [312, 306] width 77 height 11
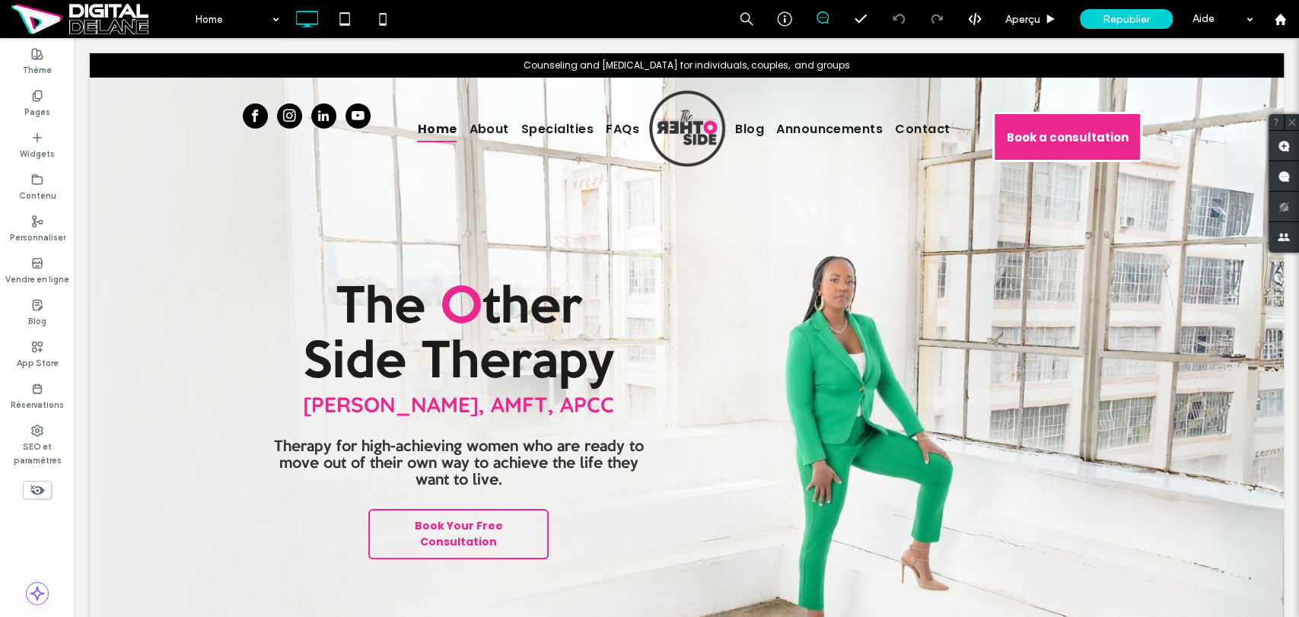
drag, startPoint x: 0, startPoint y: 0, endPoint x: 43, endPoint y: 114, distance: 122.1
click at [43, 114] on label "Pages" at bounding box center [37, 110] width 26 height 17
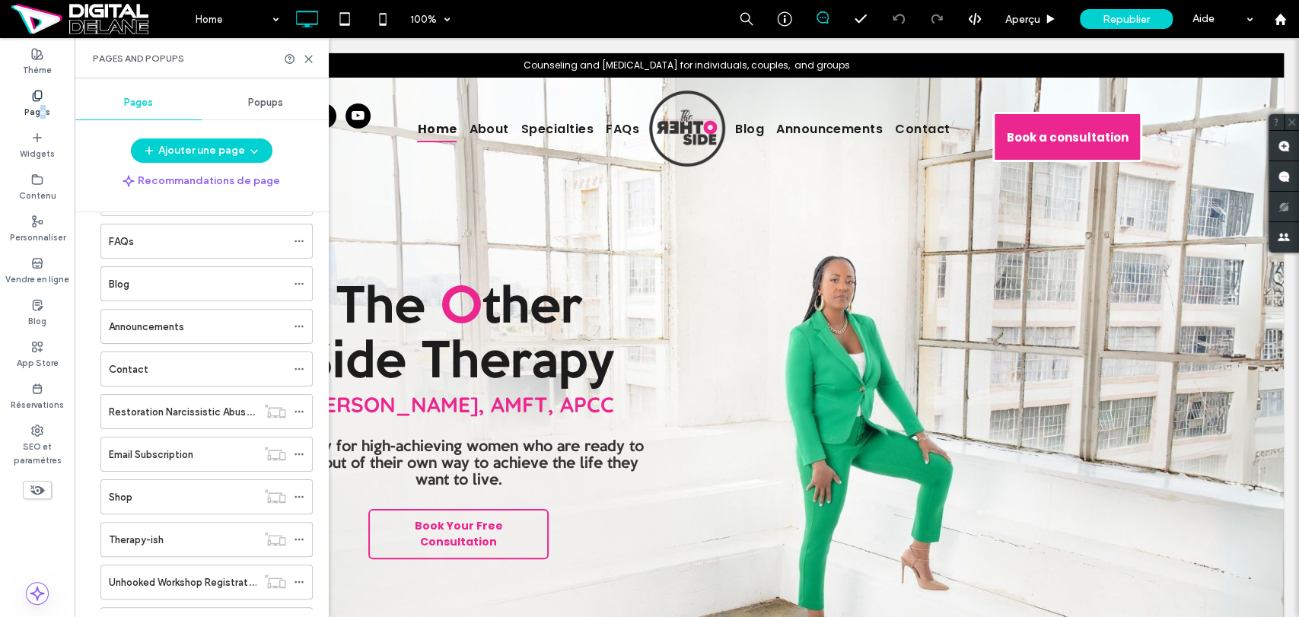
scroll to position [211, 0]
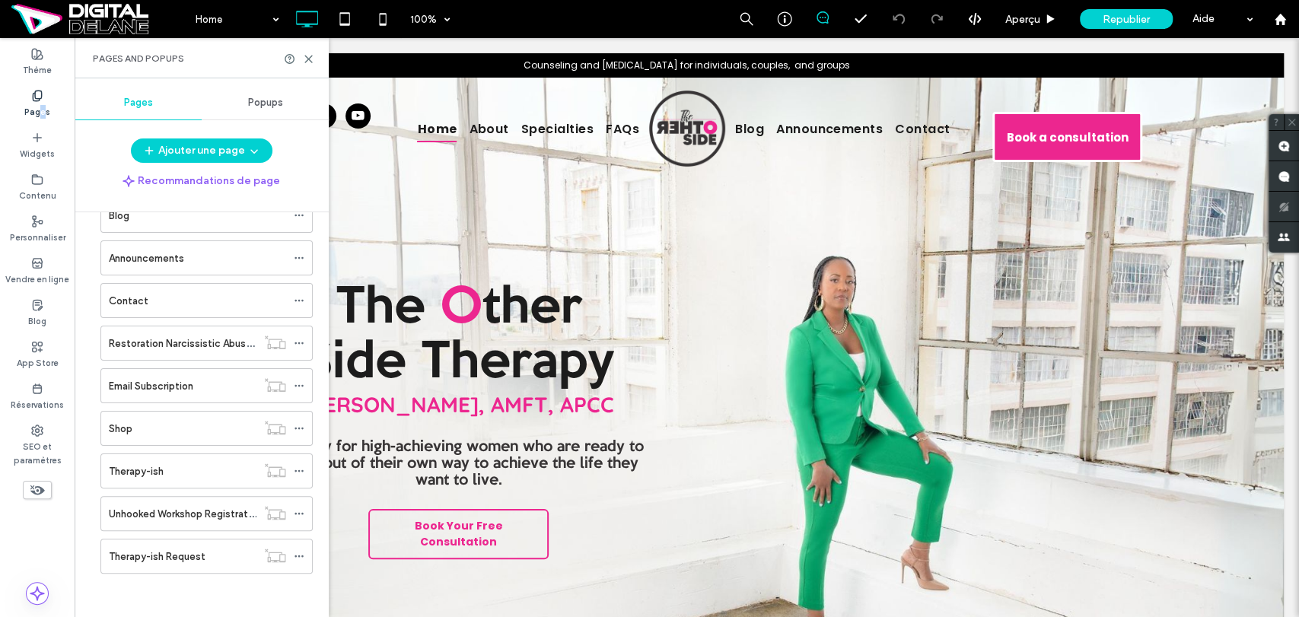
click at [169, 467] on div "Therapy-ish" at bounding box center [183, 471] width 148 height 16
click at [209, 464] on div at bounding box center [649, 308] width 1299 height 617
click at [310, 65] on div "Pages and Popups" at bounding box center [202, 58] width 254 height 40
click at [307, 59] on icon at bounding box center [308, 58] width 11 height 11
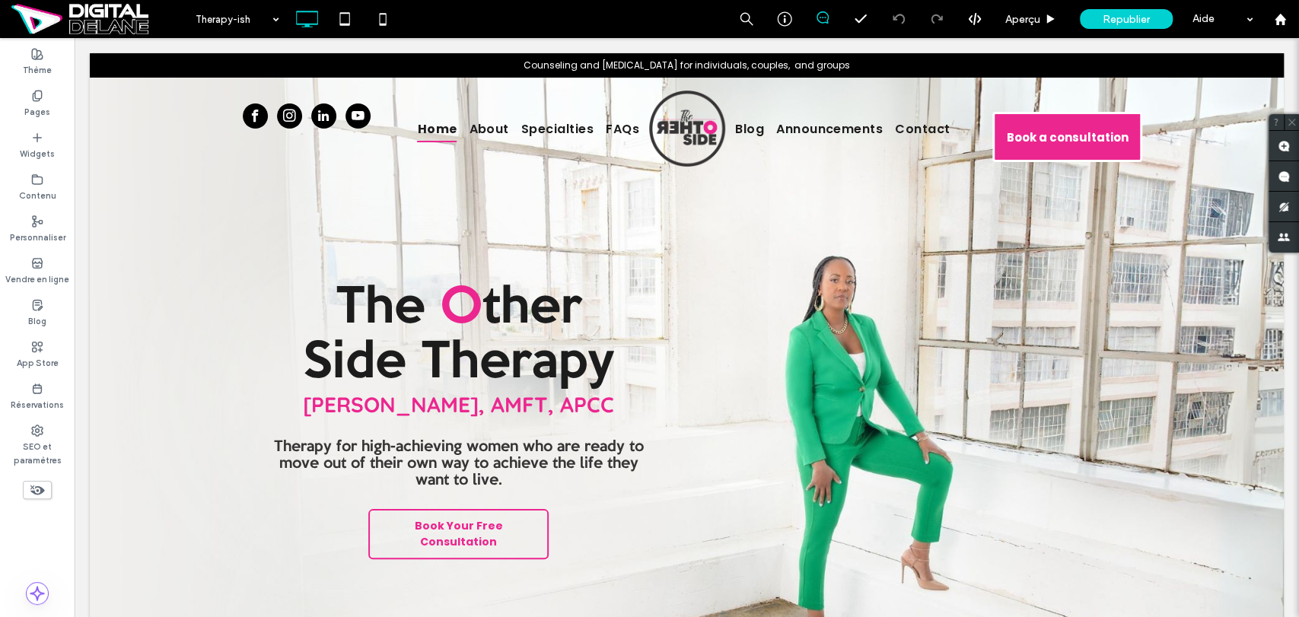
click at [40, 96] on icon at bounding box center [37, 96] width 12 height 12
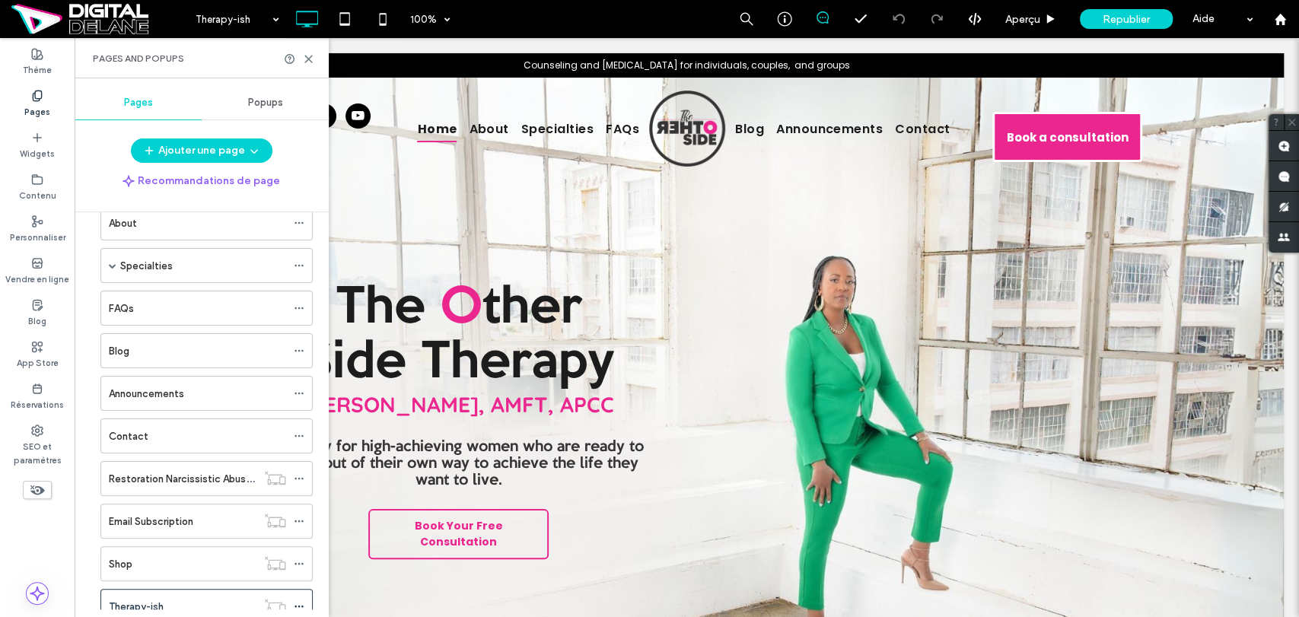
scroll to position [211, 0]
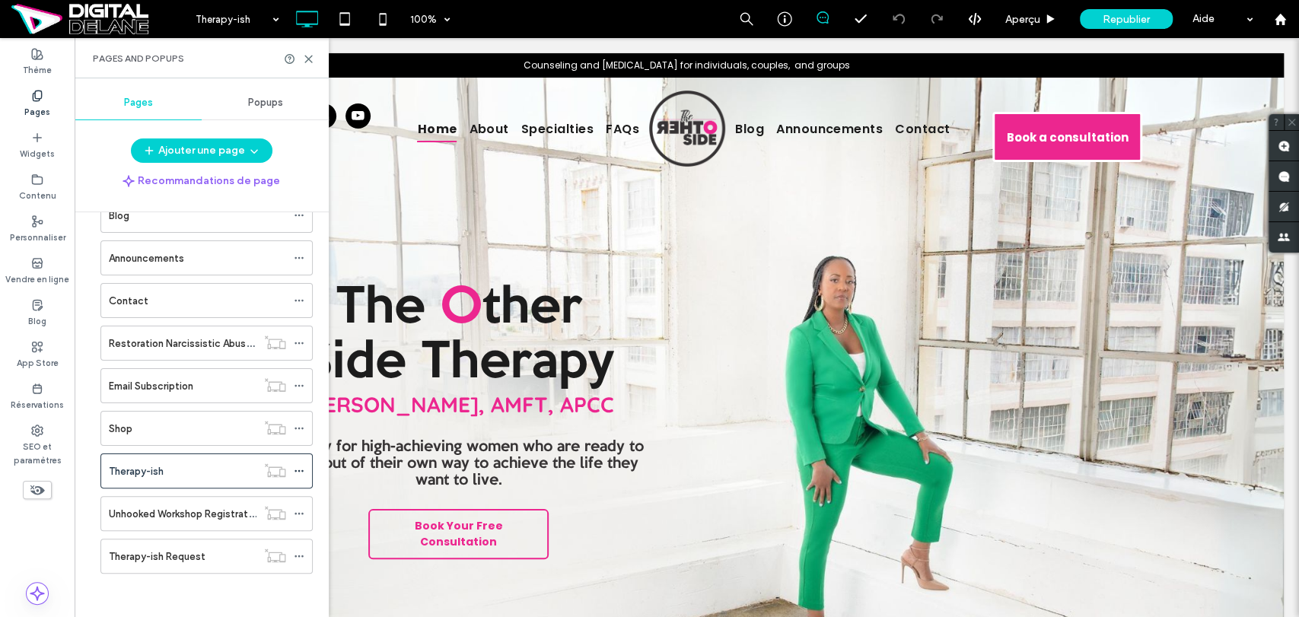
click at [178, 550] on label "Therapy-ish Request" at bounding box center [157, 556] width 97 height 27
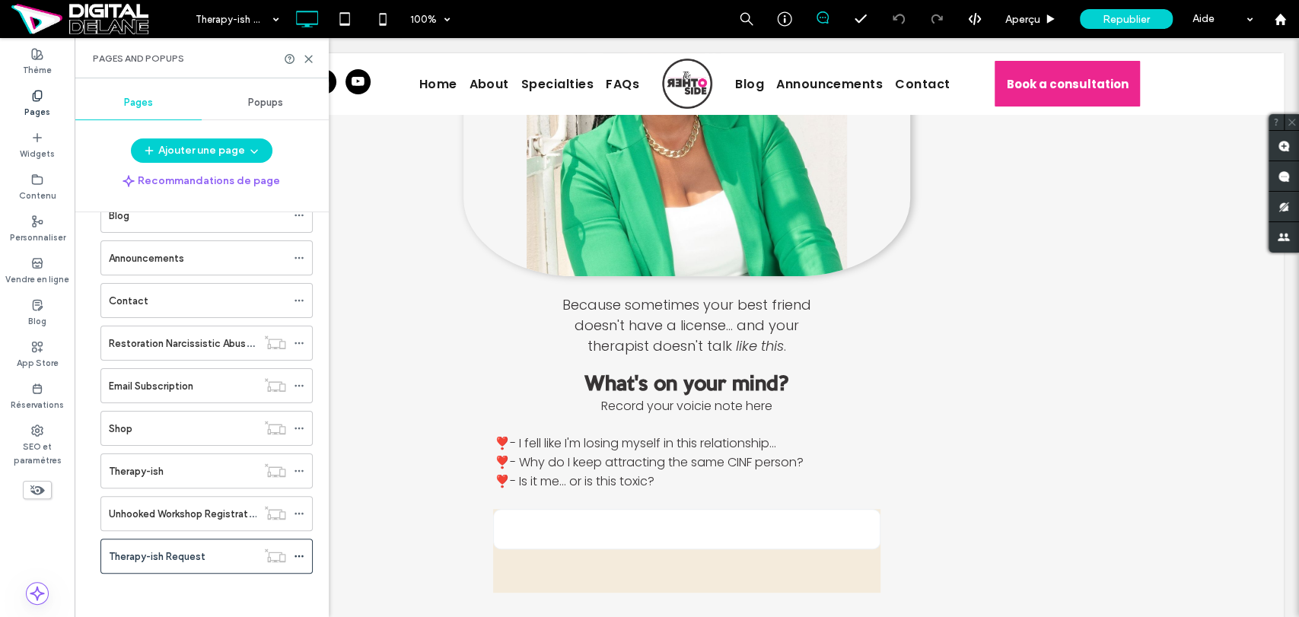
scroll to position [507, 0]
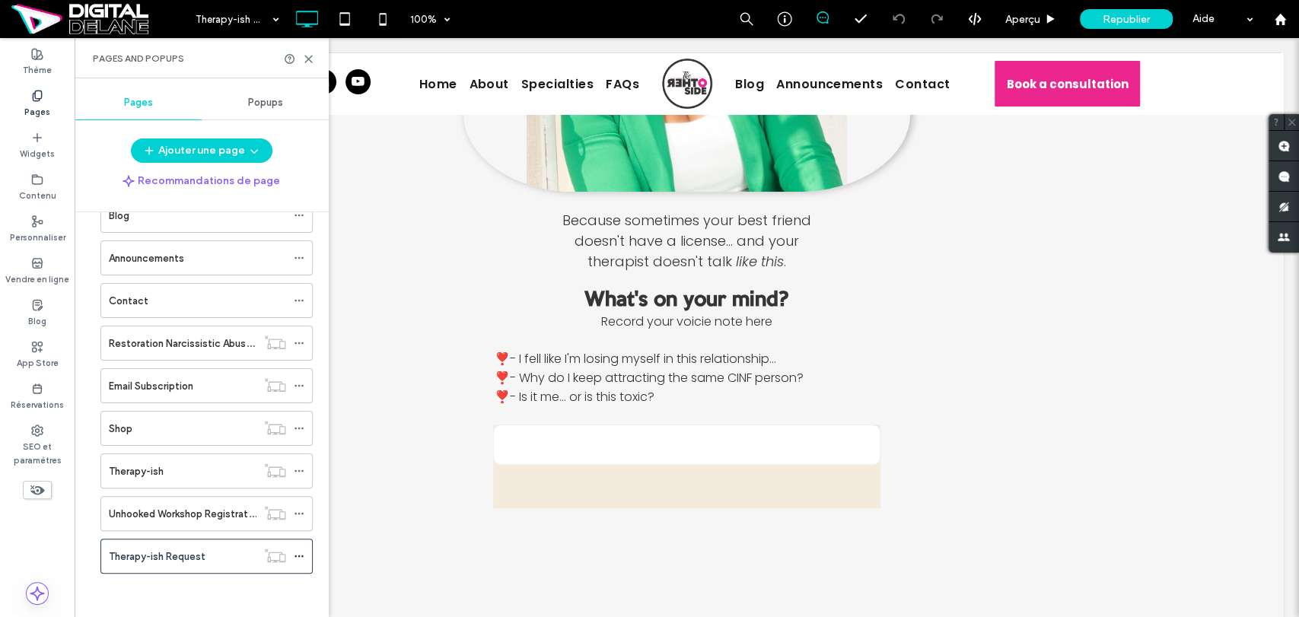
click at [557, 393] on div "Cliquez pour modifier en mode Flex" at bounding box center [687, 229] width 1194 height 1355
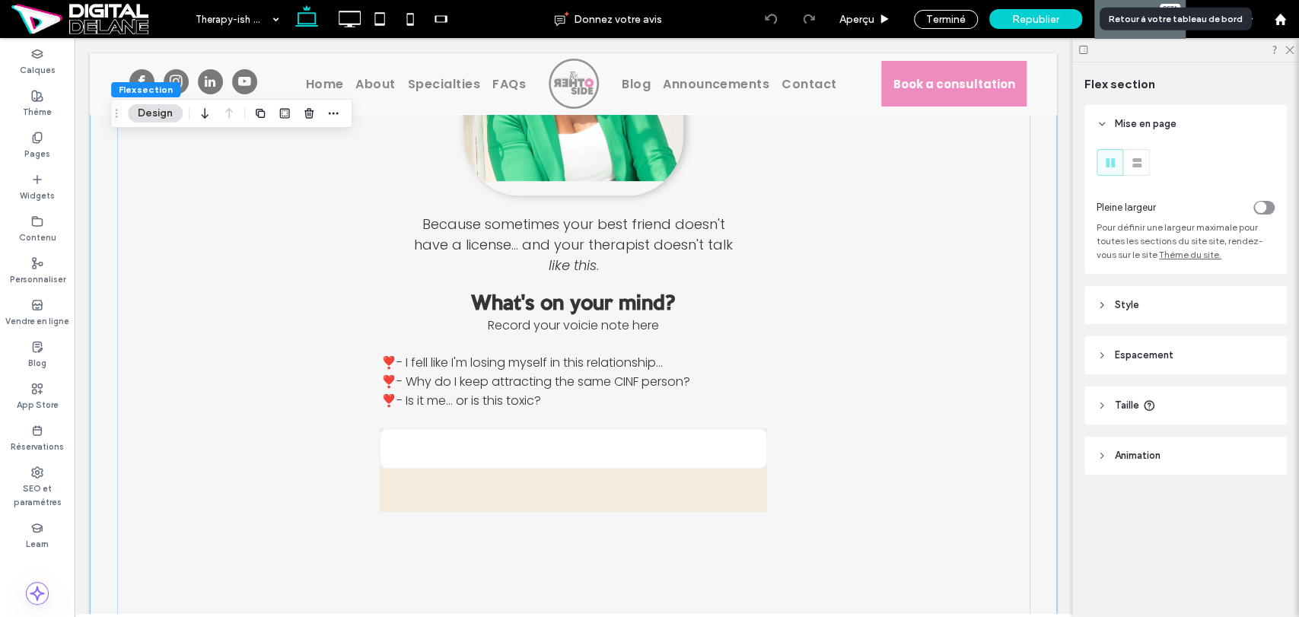
click at [1279, 24] on icon at bounding box center [1280, 19] width 13 height 13
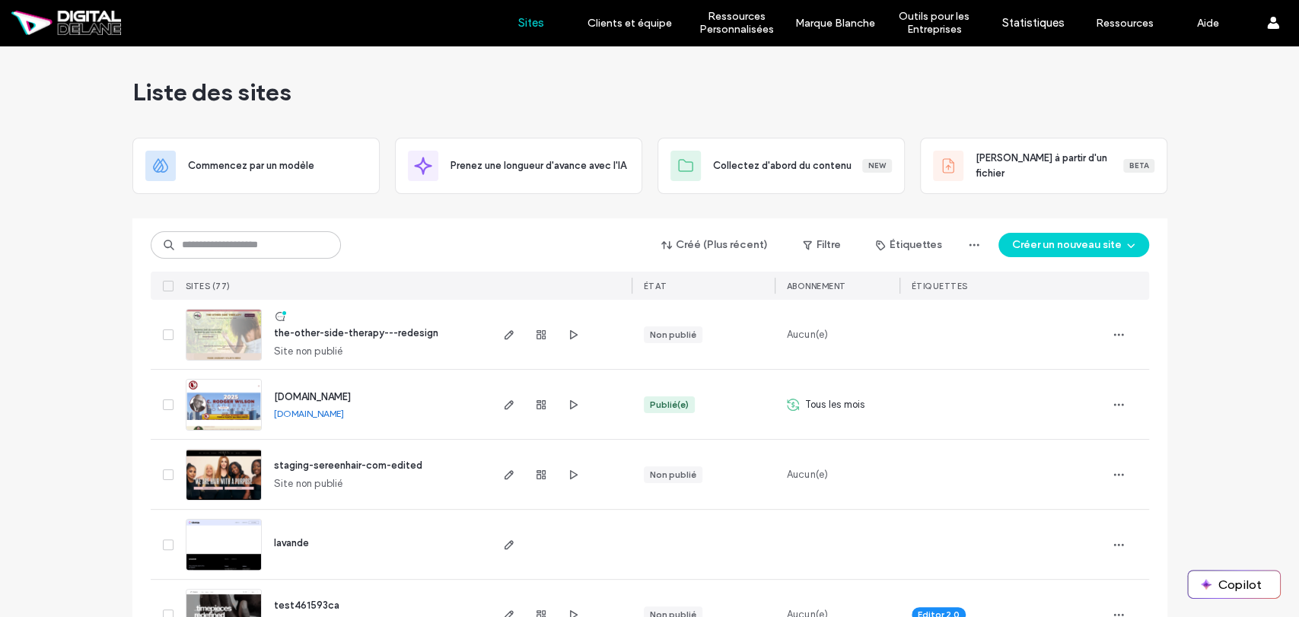
scroll to position [84, 0]
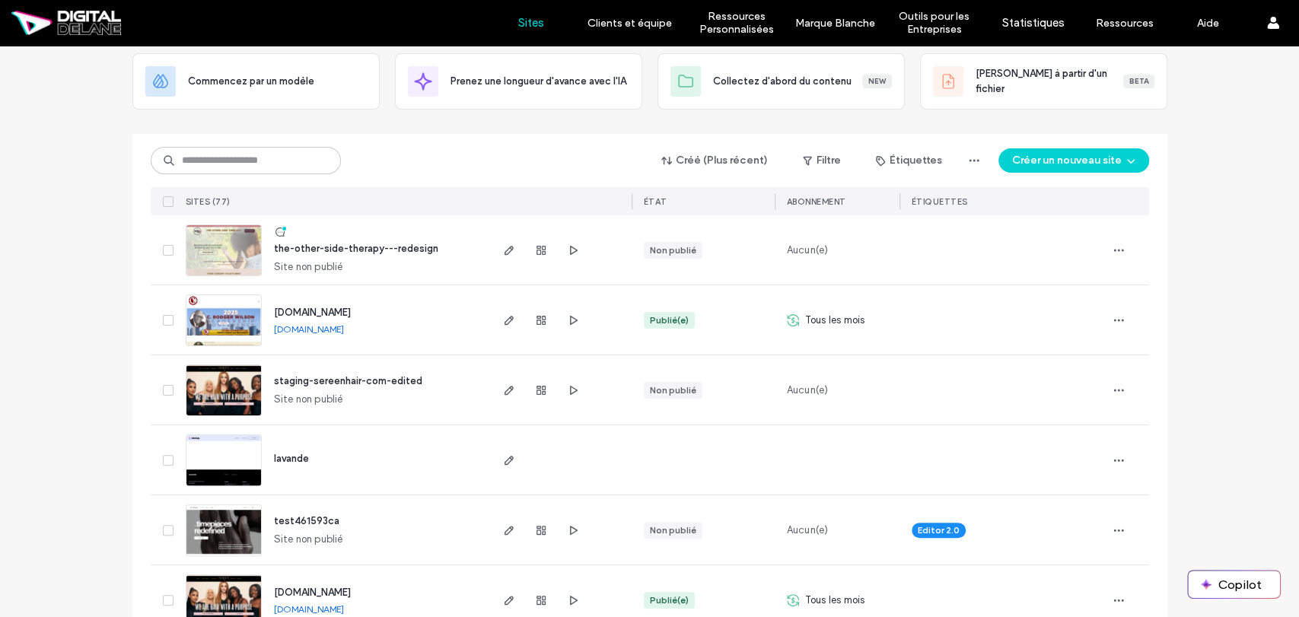
click at [360, 249] on span "the-other-side-therapy---redesign" at bounding box center [356, 248] width 164 height 11
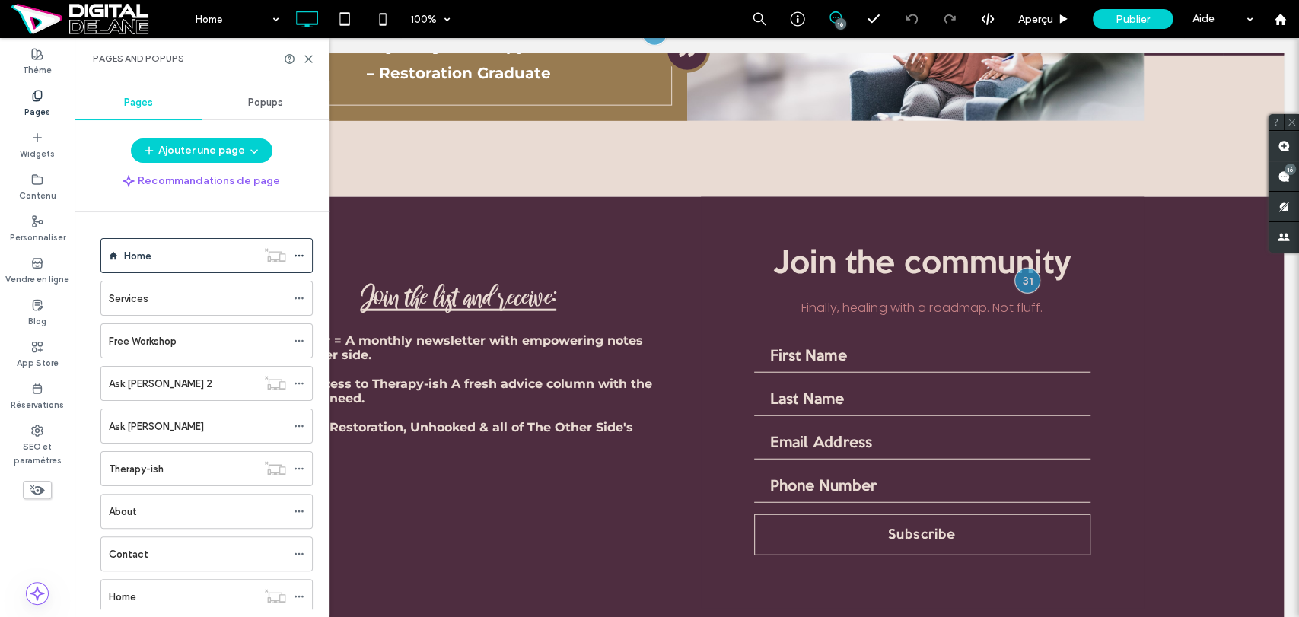
scroll to position [169, 0]
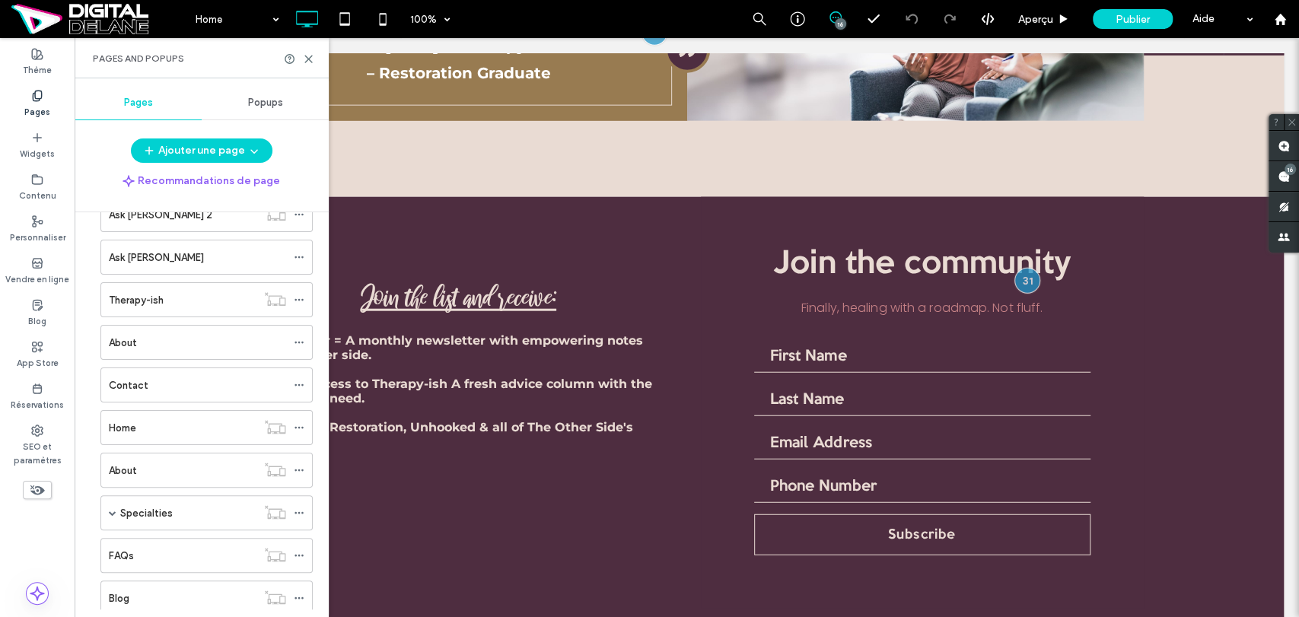
click at [198, 311] on div "Therapy-ish" at bounding box center [183, 299] width 148 height 33
click at [310, 56] on div at bounding box center [649, 308] width 1299 height 617
click at [308, 61] on div at bounding box center [649, 308] width 1299 height 617
click at [311, 59] on div at bounding box center [649, 308] width 1299 height 617
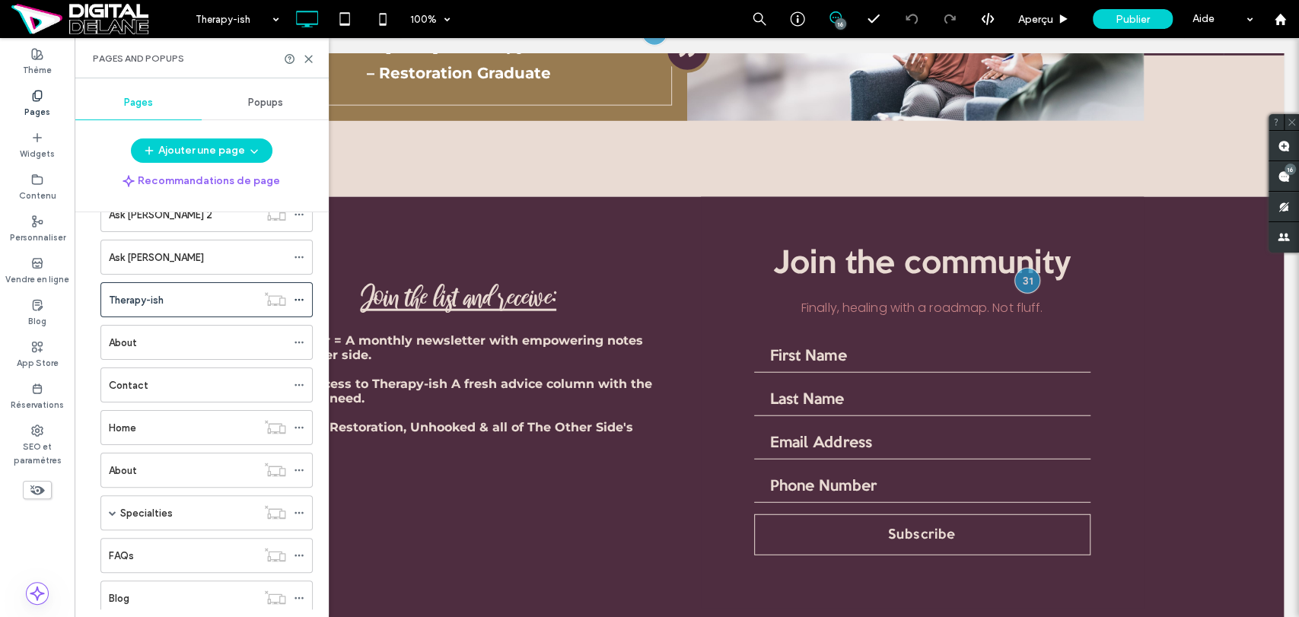
click at [924, 354] on div at bounding box center [649, 308] width 1299 height 617
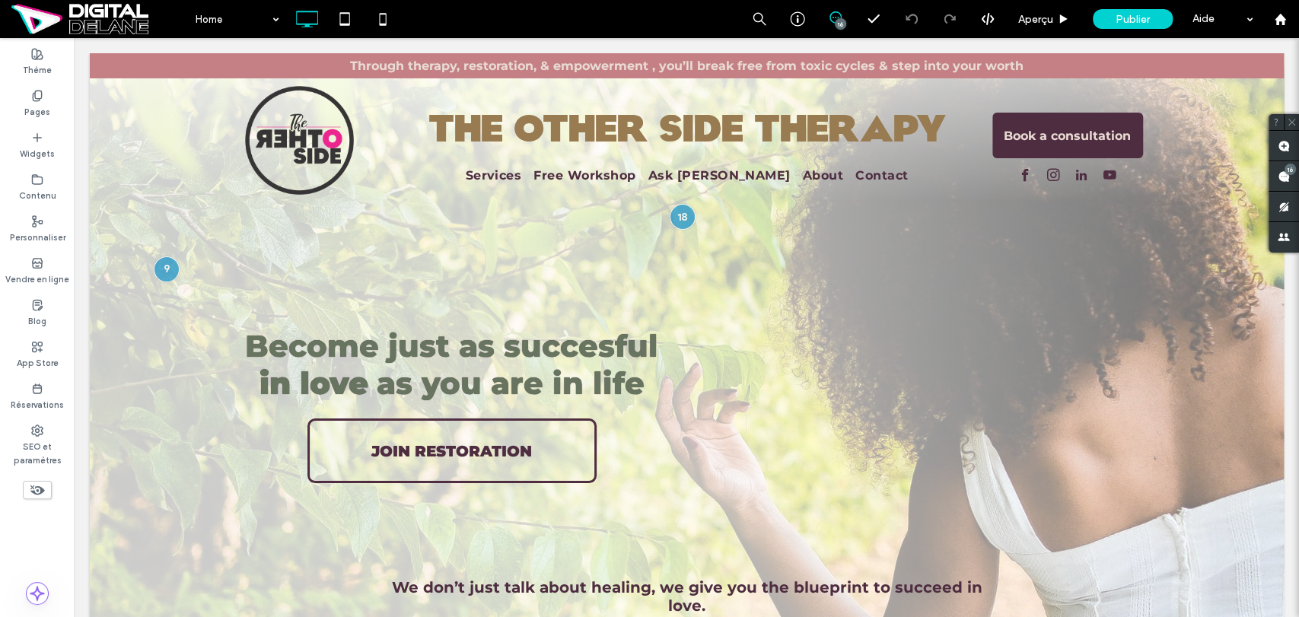
click at [37, 102] on label "Pages" at bounding box center [37, 110] width 26 height 17
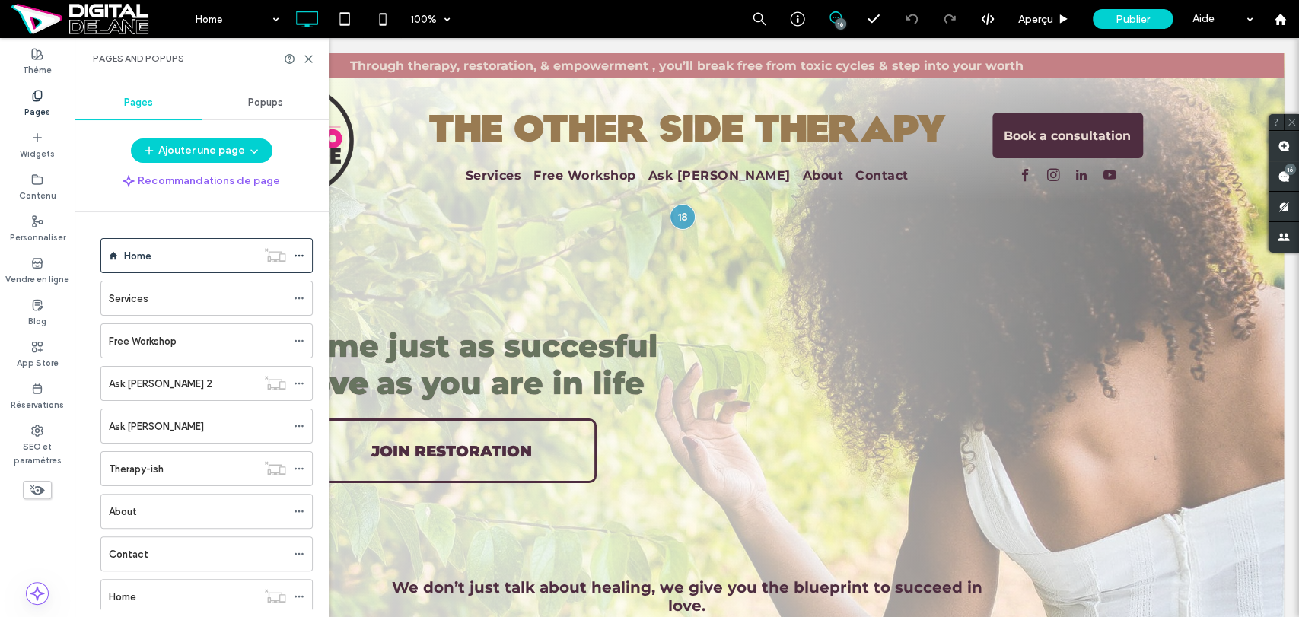
click at [230, 462] on div "Therapy-ish" at bounding box center [183, 469] width 148 height 16
click at [308, 57] on div at bounding box center [649, 308] width 1299 height 617
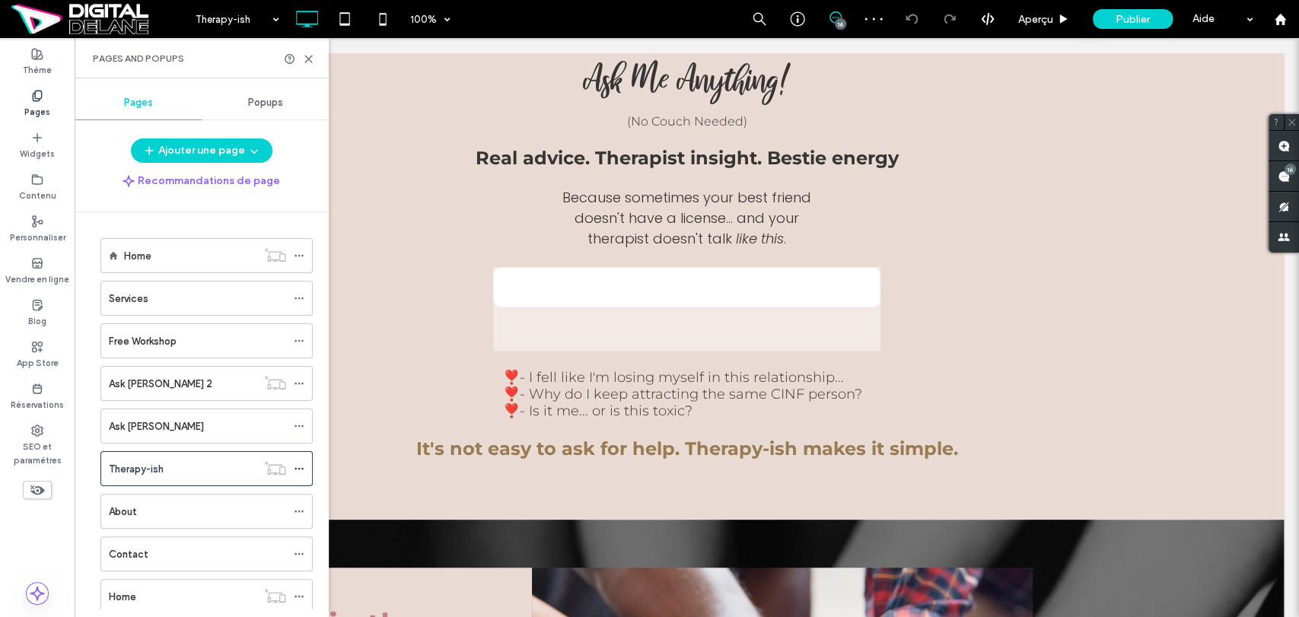
scroll to position [676, 0]
click at [670, 269] on div "Cliquez pour modifier en mode Flex" at bounding box center [686, 265] width 189 height 32
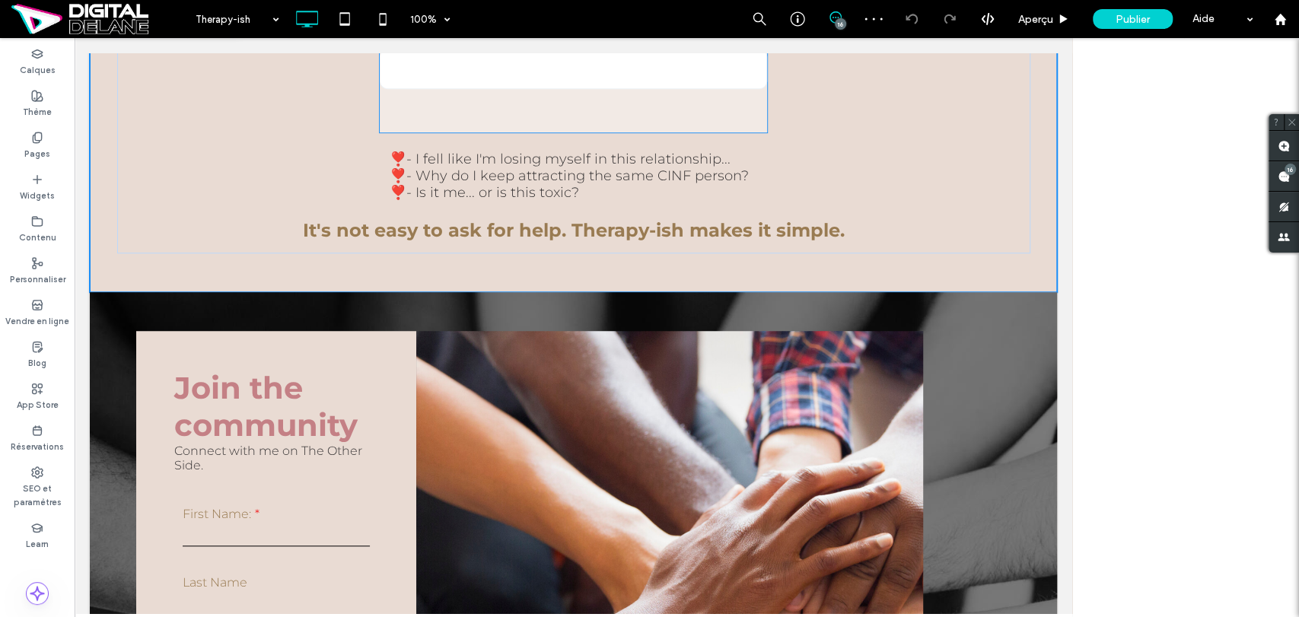
scroll to position [482, 0]
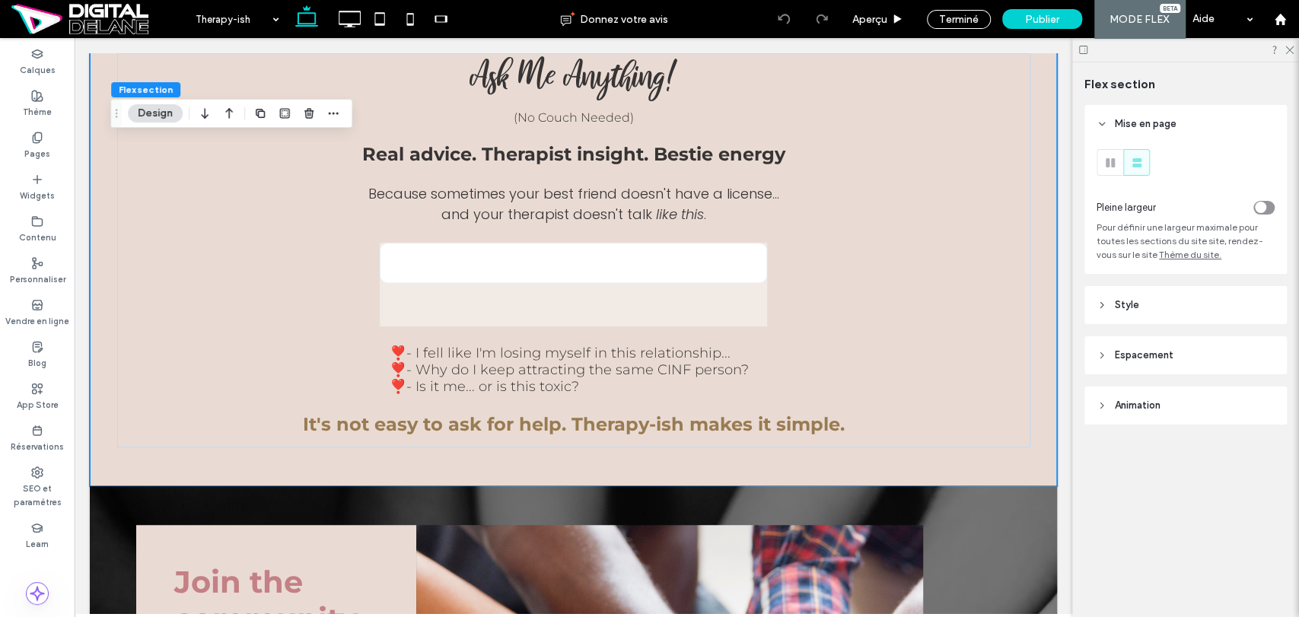
click at [1291, 50] on icon at bounding box center [1289, 49] width 10 height 10
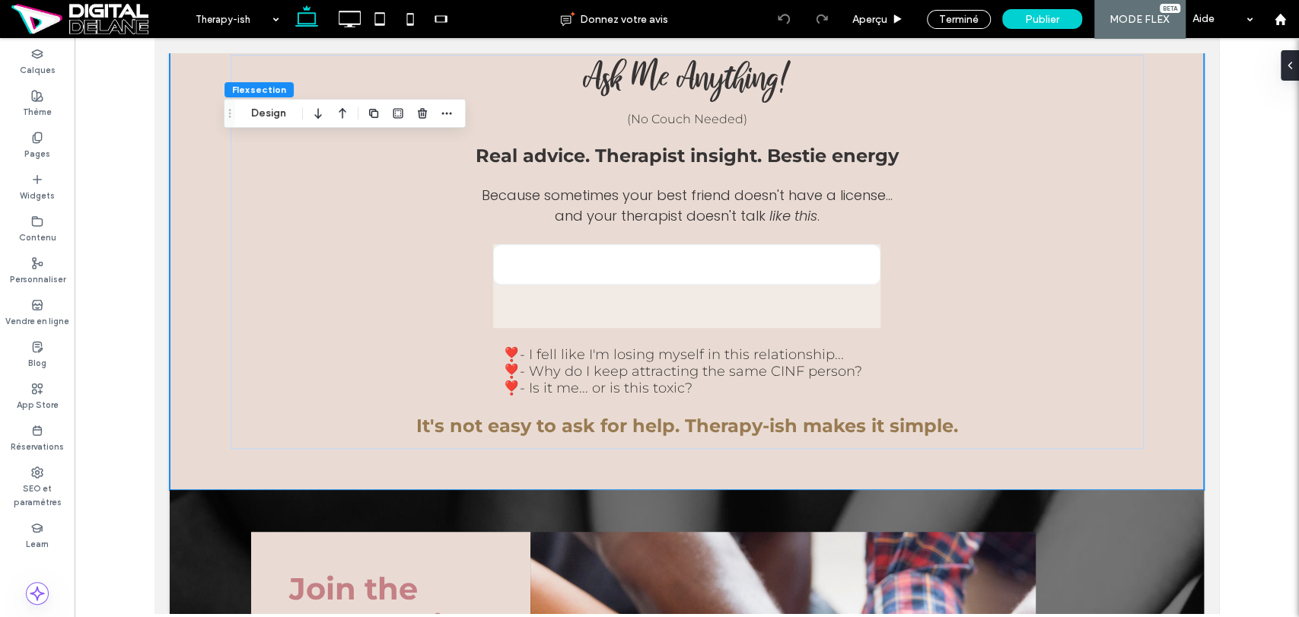
click at [1285, 73] on span at bounding box center [1290, 65] width 12 height 30
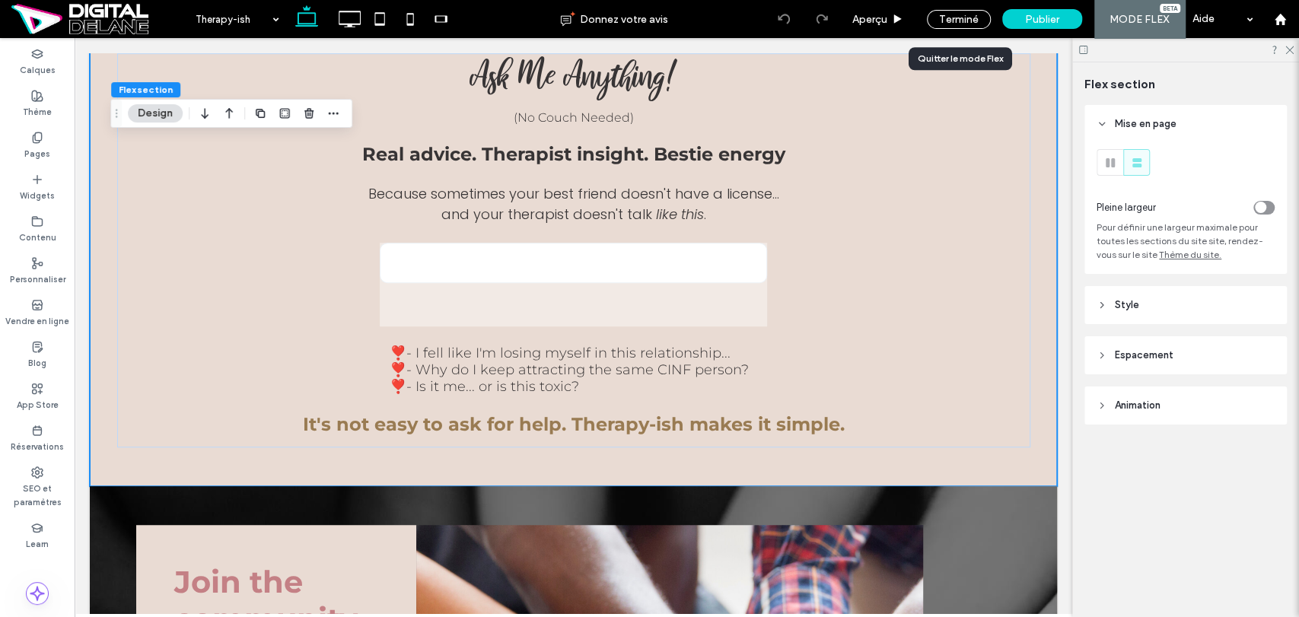
click at [969, 21] on div "Terminé" at bounding box center [959, 19] width 64 height 19
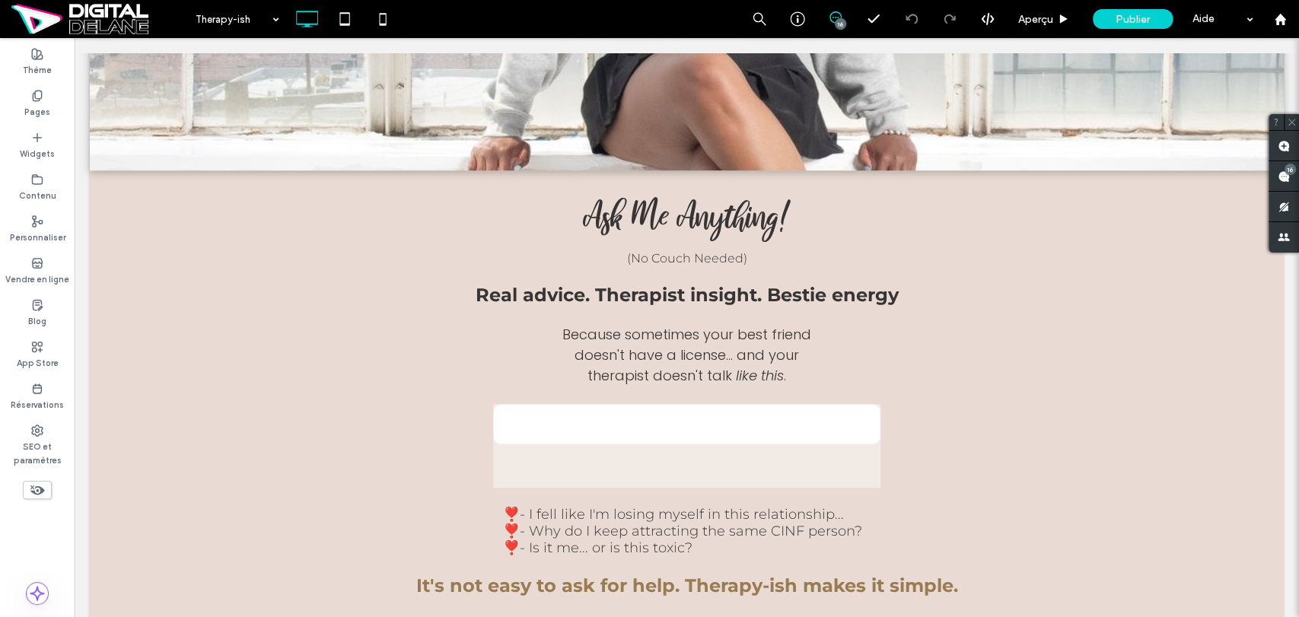
scroll to position [566, 0]
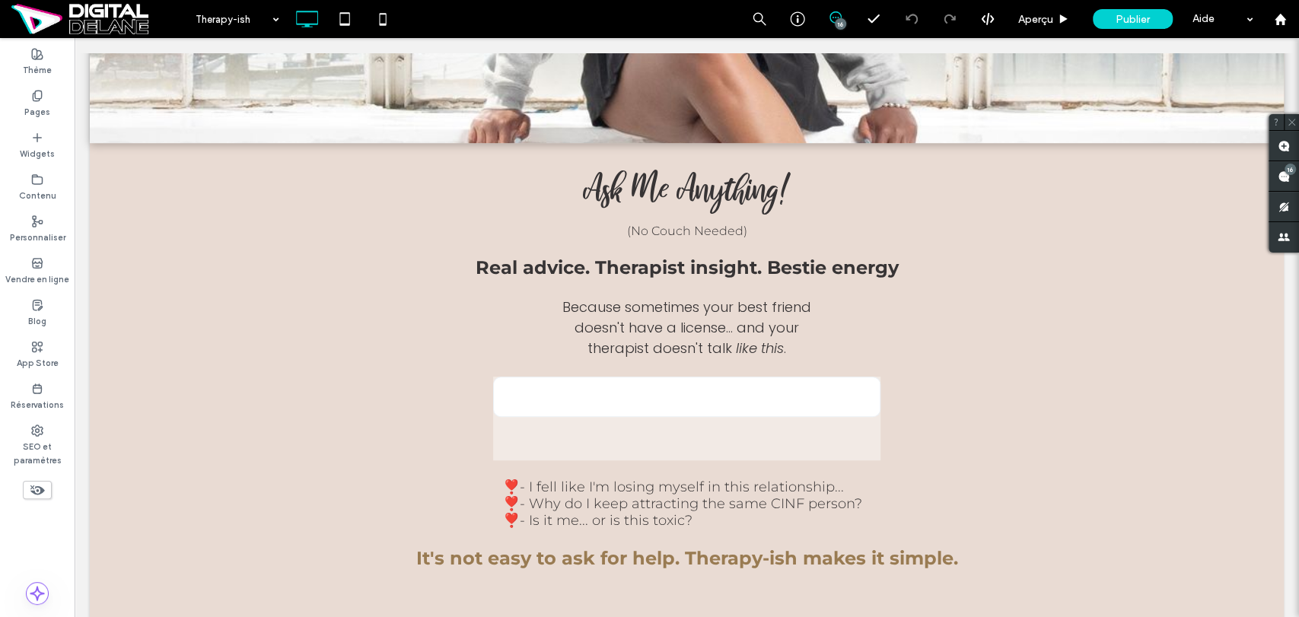
click at [1284, 140] on use at bounding box center [1284, 146] width 12 height 12
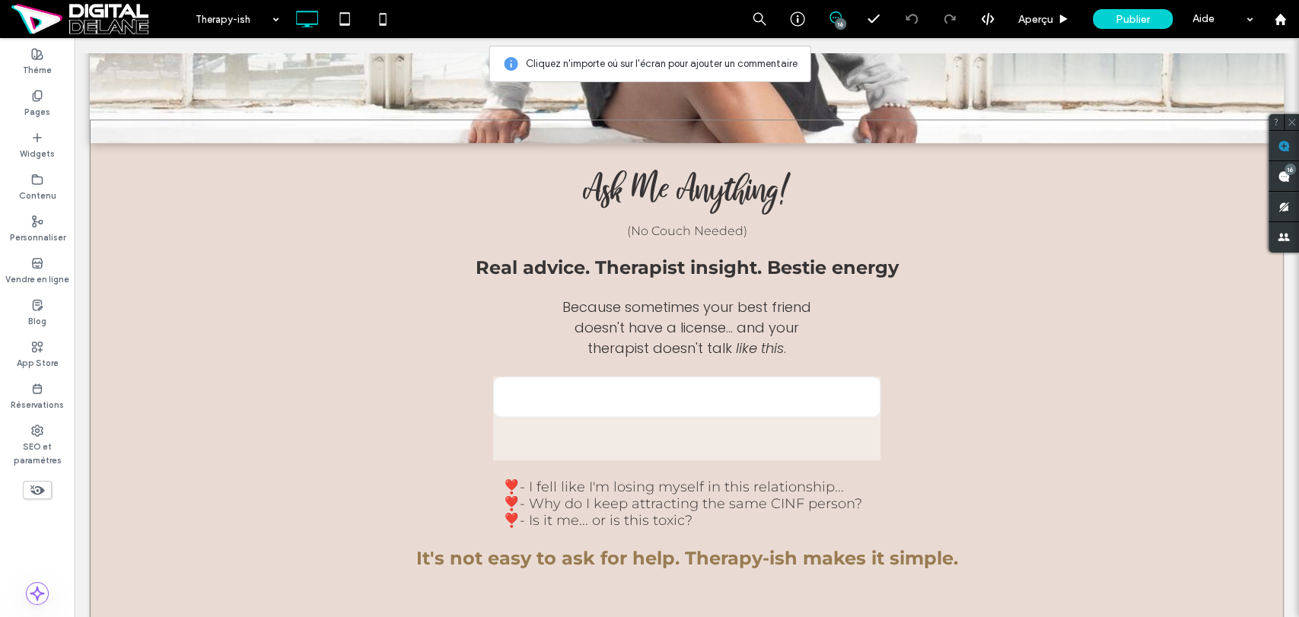
click at [706, 400] on div "Cliquez pour modifier en mode Flex" at bounding box center [687, 374] width 1194 height 511
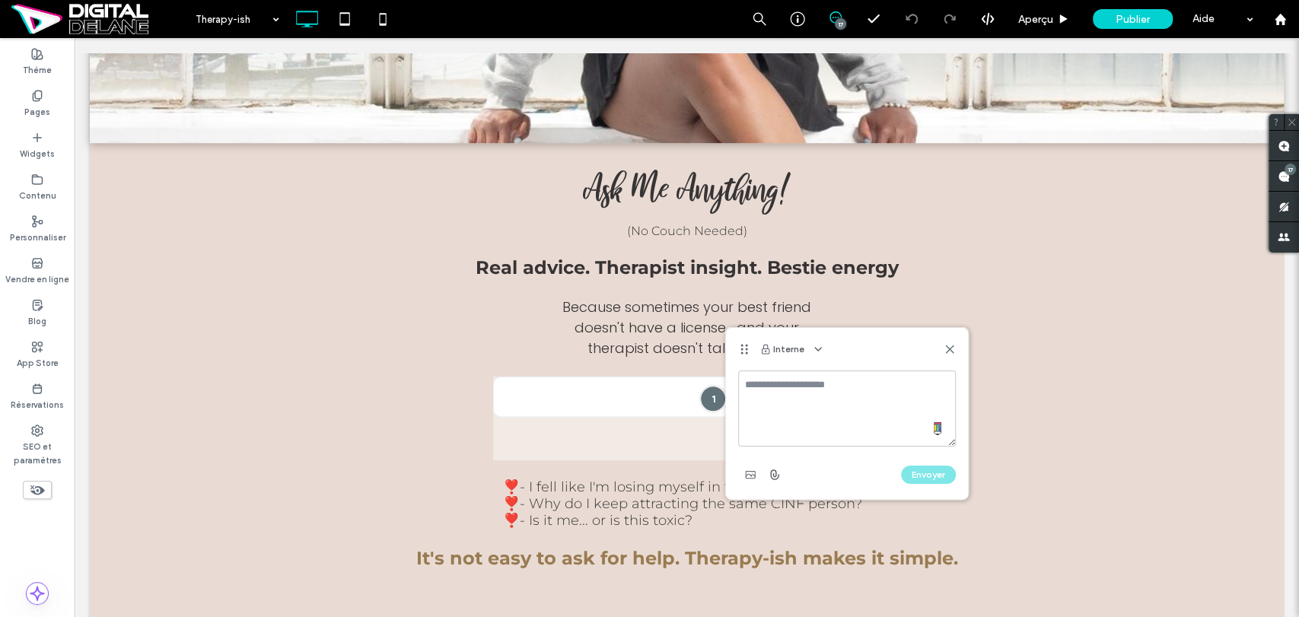
click at [792, 352] on button "Interne" at bounding box center [782, 349] width 45 height 18
click at [812, 352] on icon "button" at bounding box center [818, 349] width 12 height 12
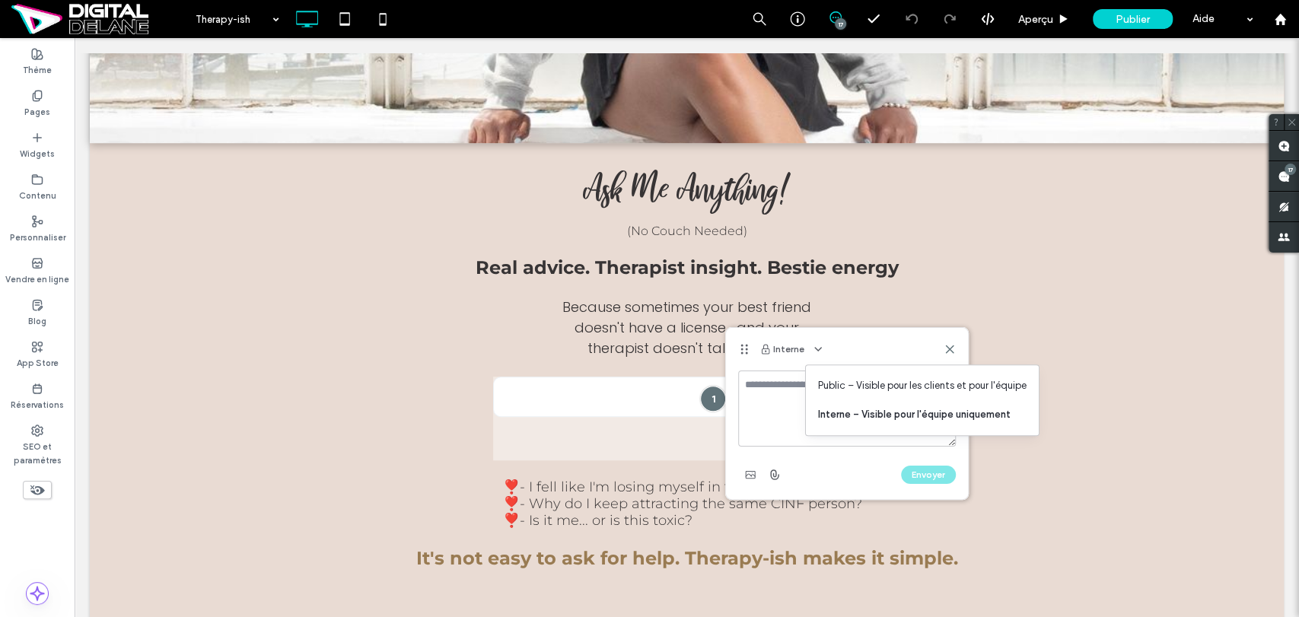
click at [812, 352] on icon "button" at bounding box center [818, 349] width 12 height 12
click at [775, 394] on textarea at bounding box center [847, 409] width 218 height 76
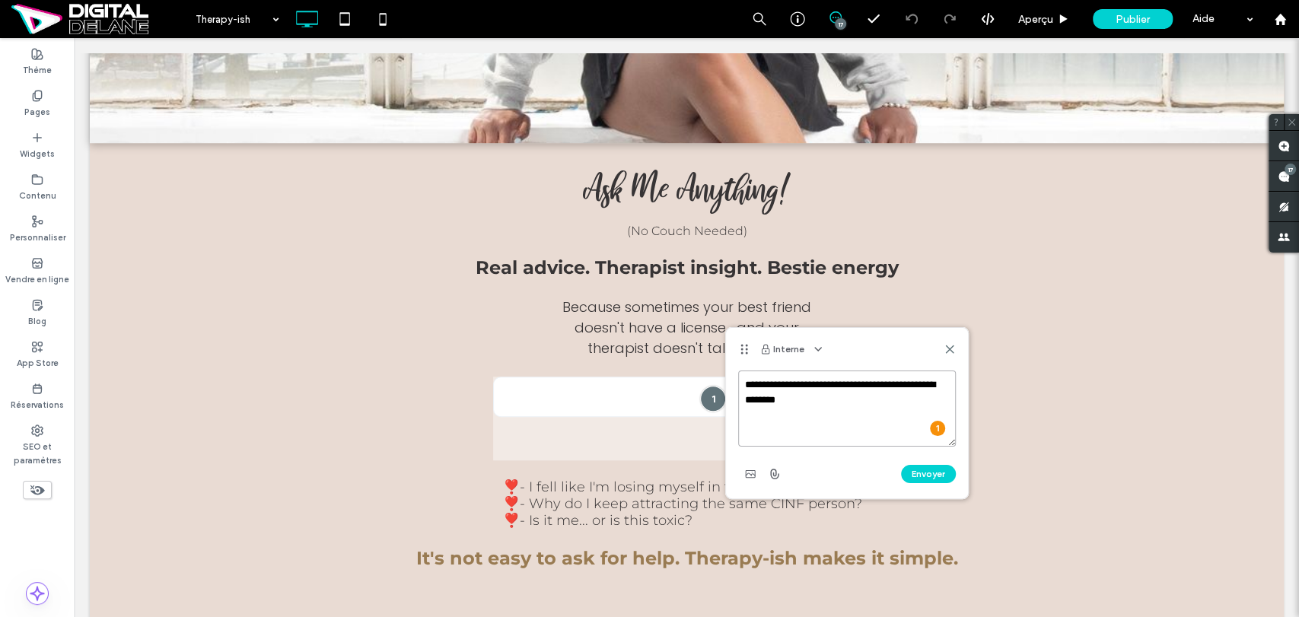
click at [861, 397] on textarea "**********" at bounding box center [847, 409] width 218 height 76
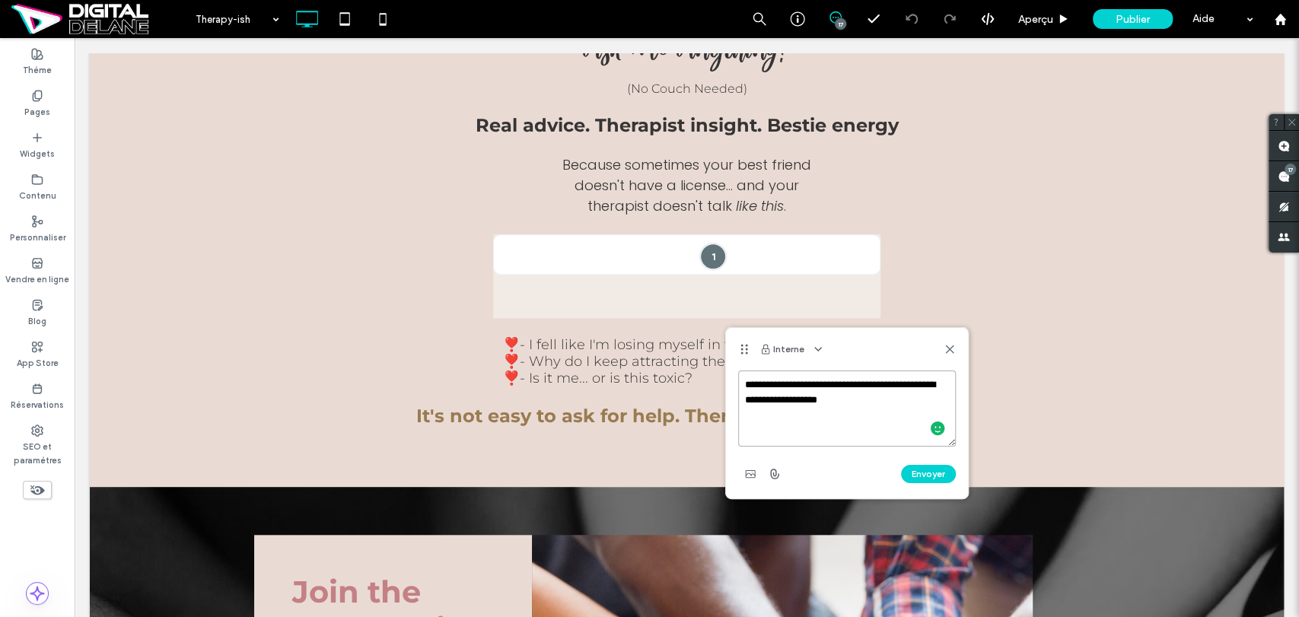
scroll to position [736, 0]
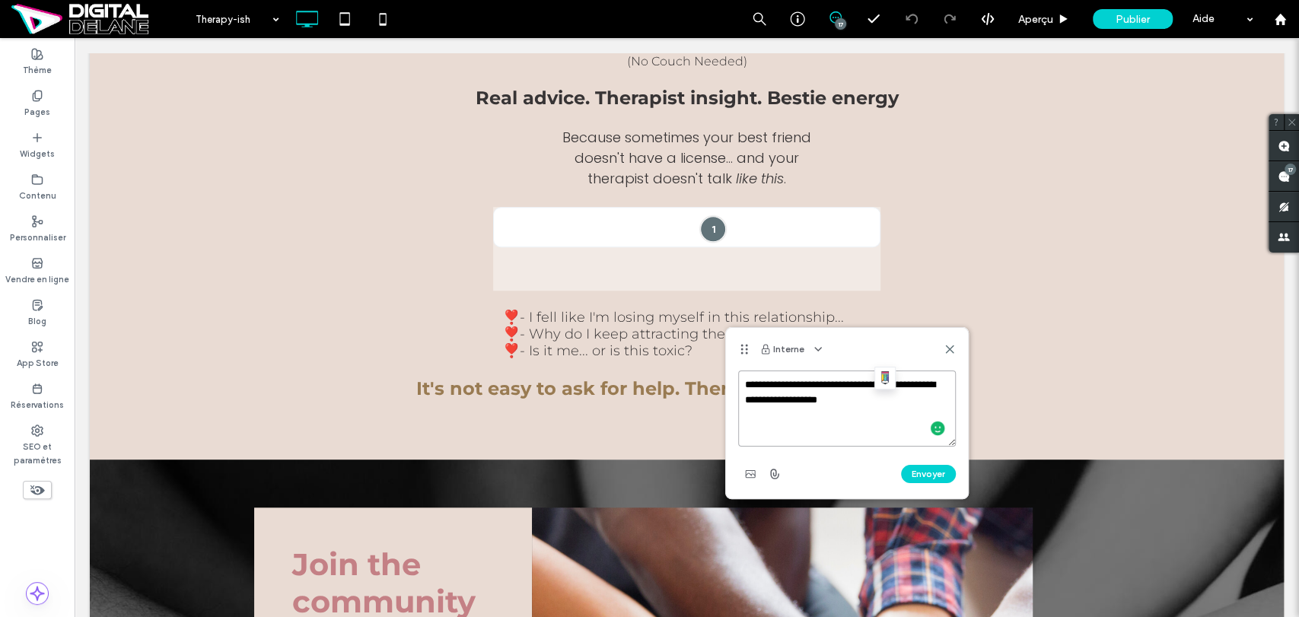
drag, startPoint x: 874, startPoint y: 406, endPoint x: 820, endPoint y: 406, distance: 54.0
click at [820, 406] on textarea "**********" at bounding box center [847, 409] width 218 height 76
paste textarea "**********"
type textarea "**********"
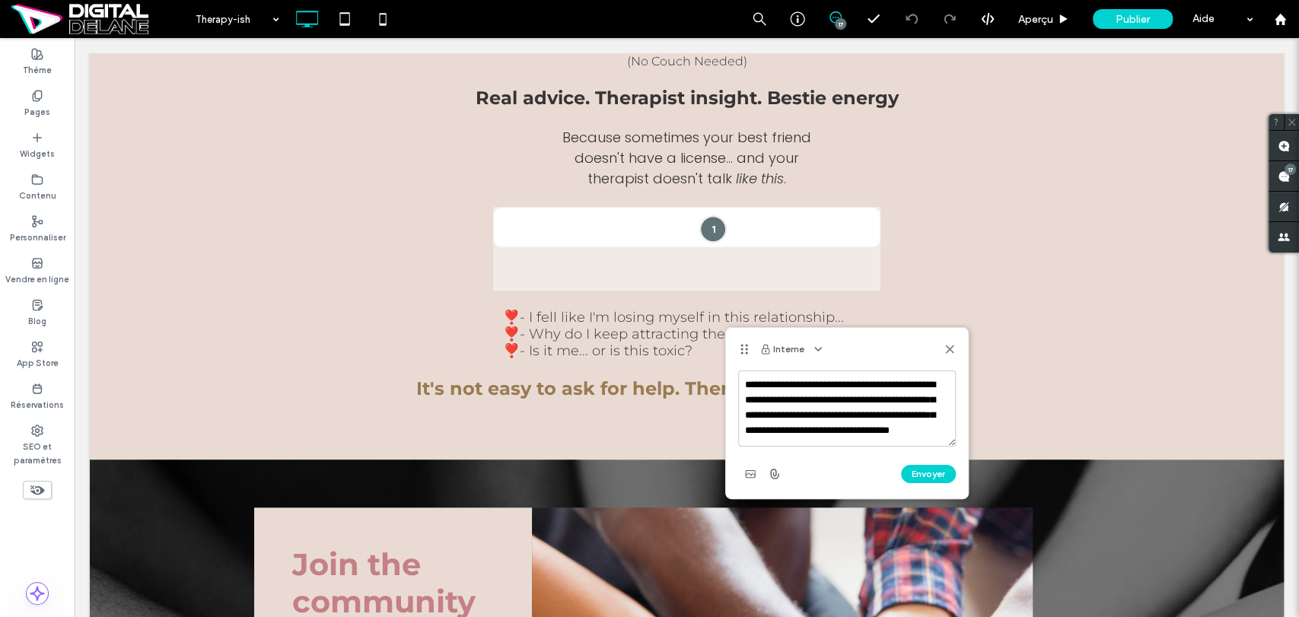
click at [919, 476] on button "Envoyer" at bounding box center [928, 474] width 55 height 18
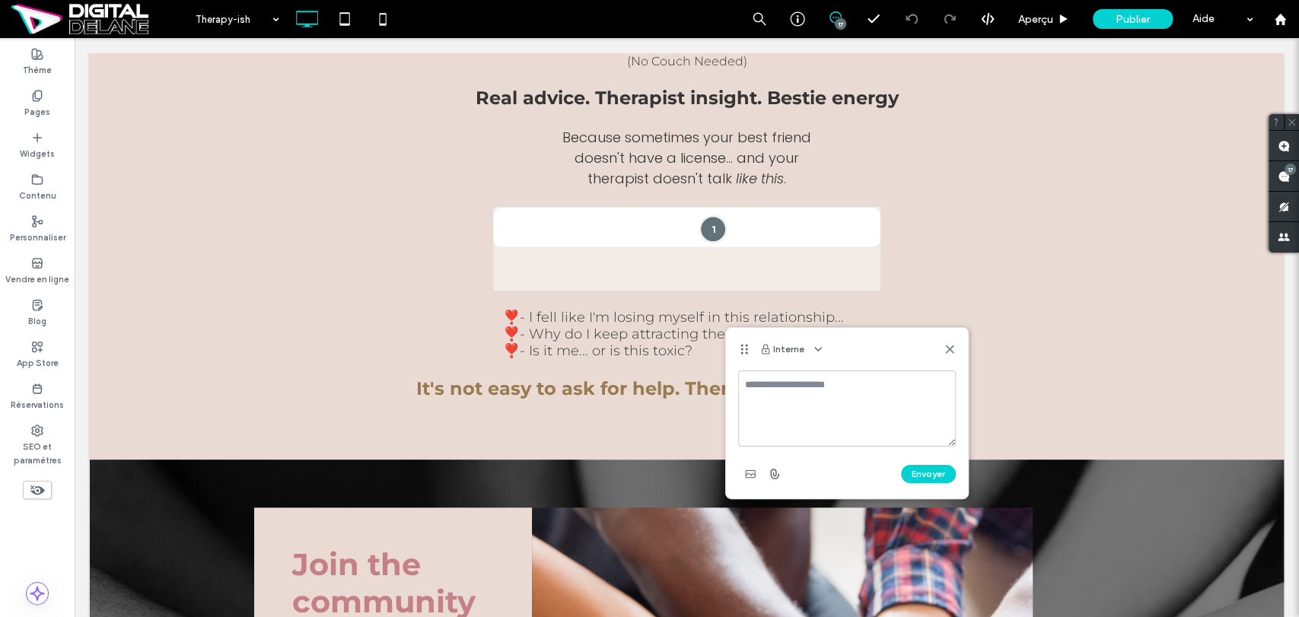
scroll to position [0, 0]
